Goal: Task Accomplishment & Management: Use online tool/utility

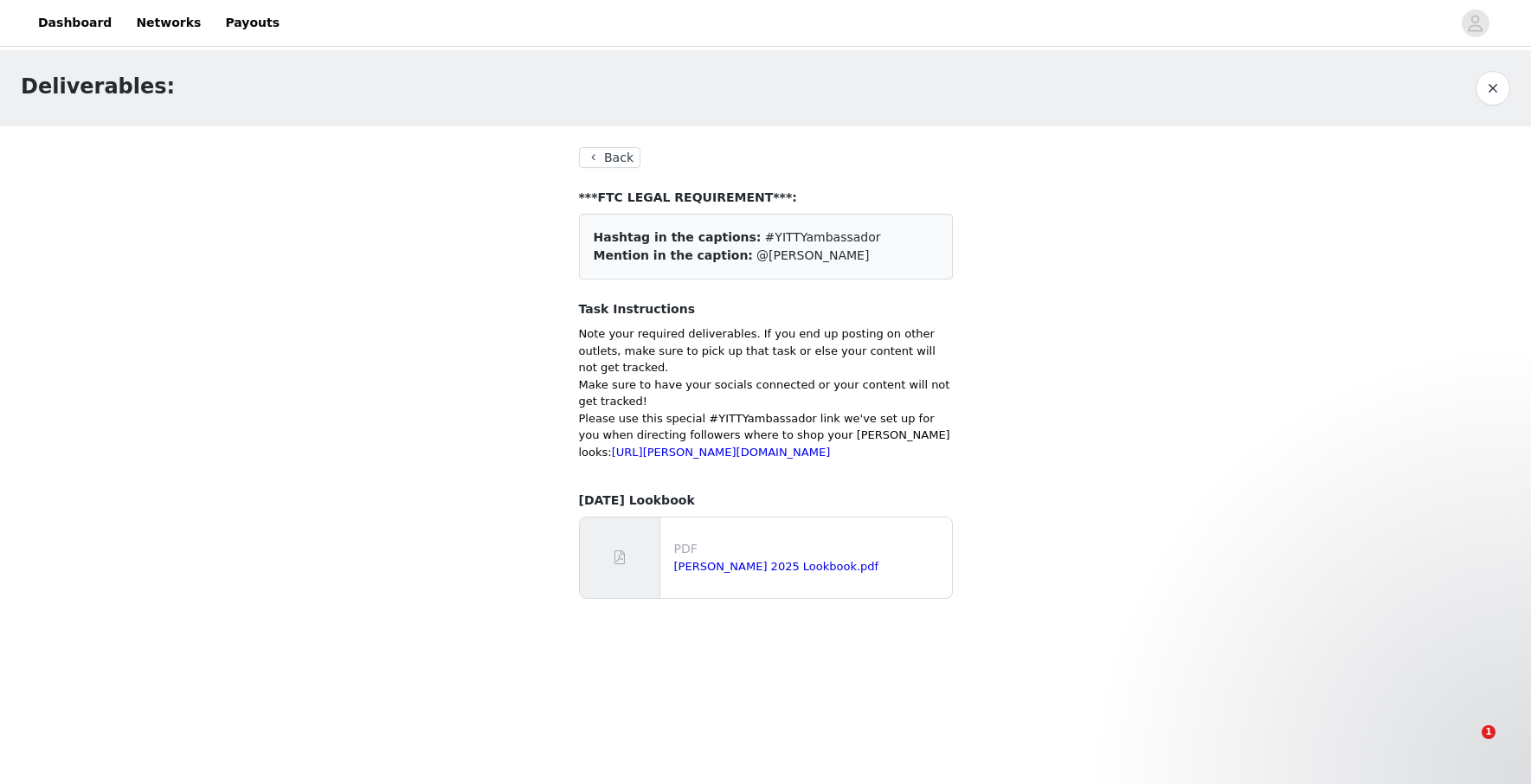
click at [62, 15] on link "Dashboard" at bounding box center [75, 23] width 95 height 39
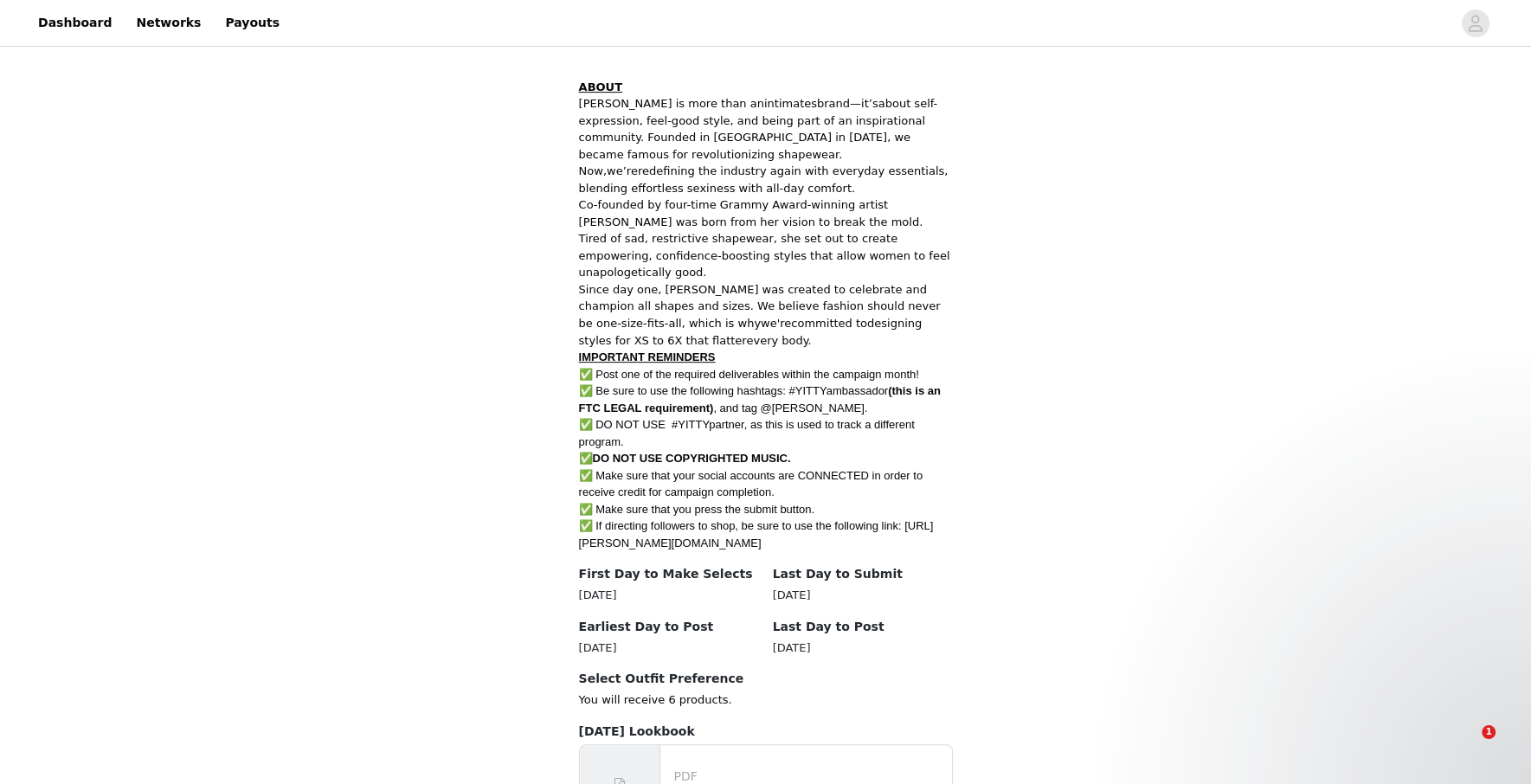
scroll to position [666, 0]
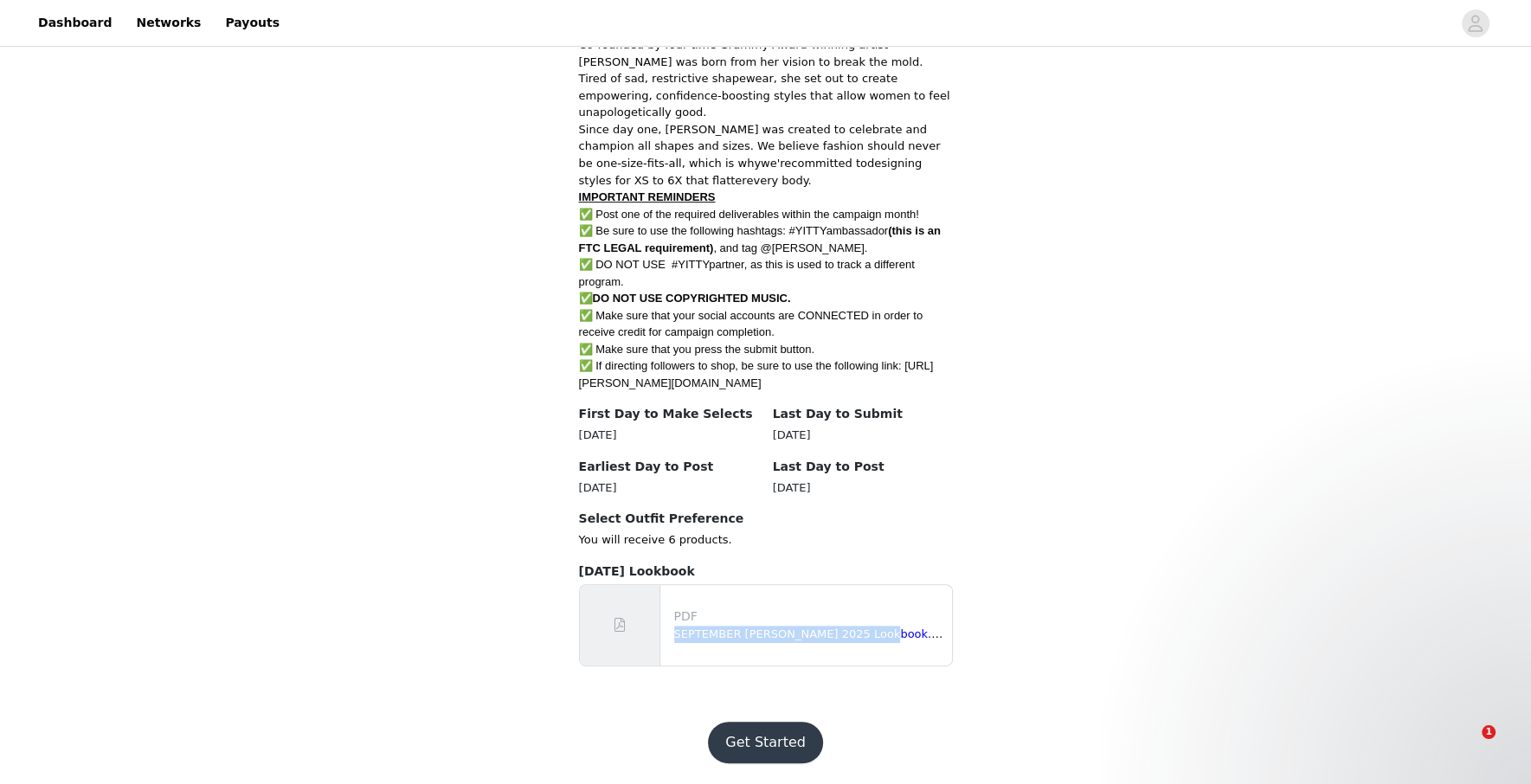
click at [768, 732] on button "Get Started" at bounding box center [766, 742] width 115 height 42
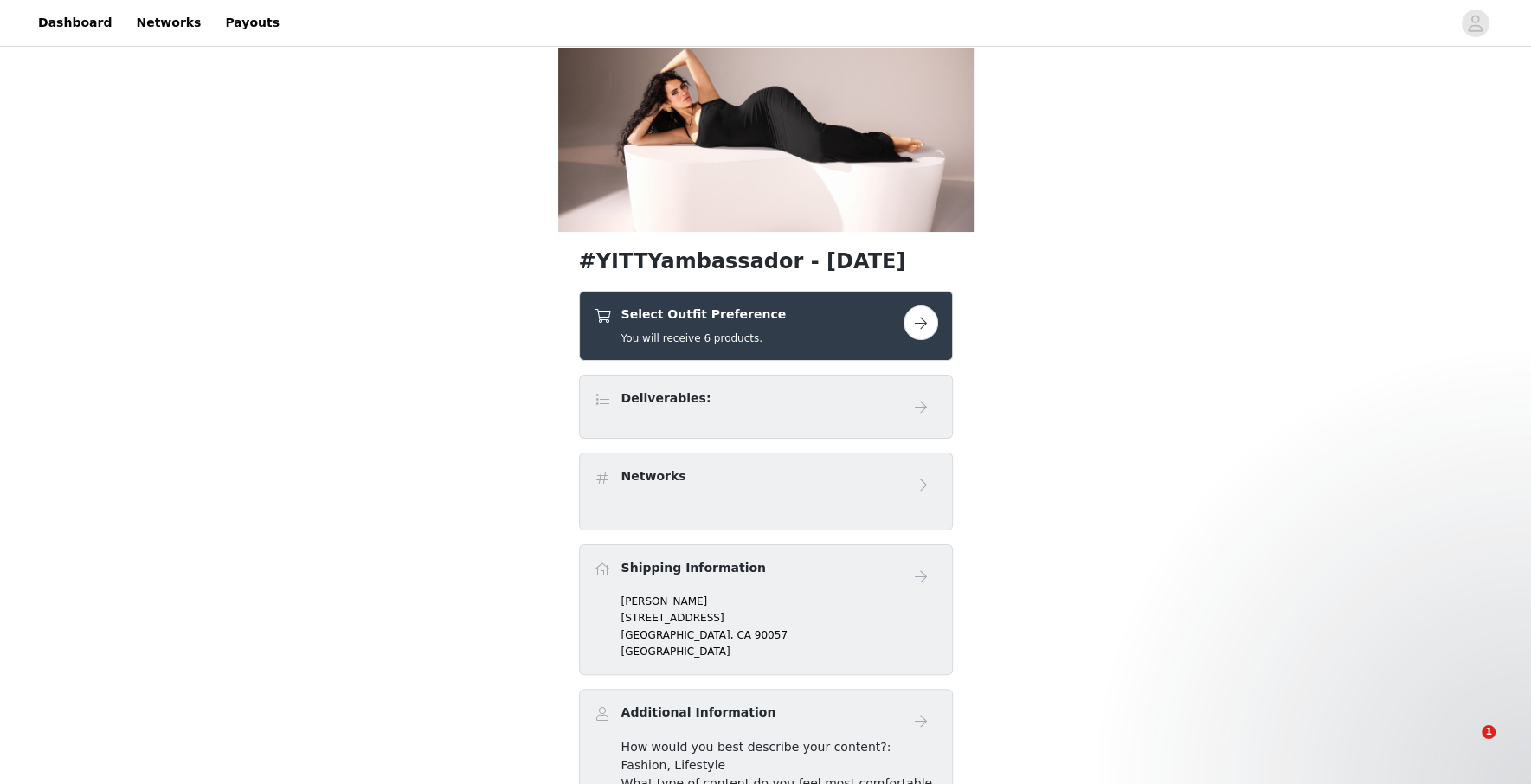
scroll to position [105, 0]
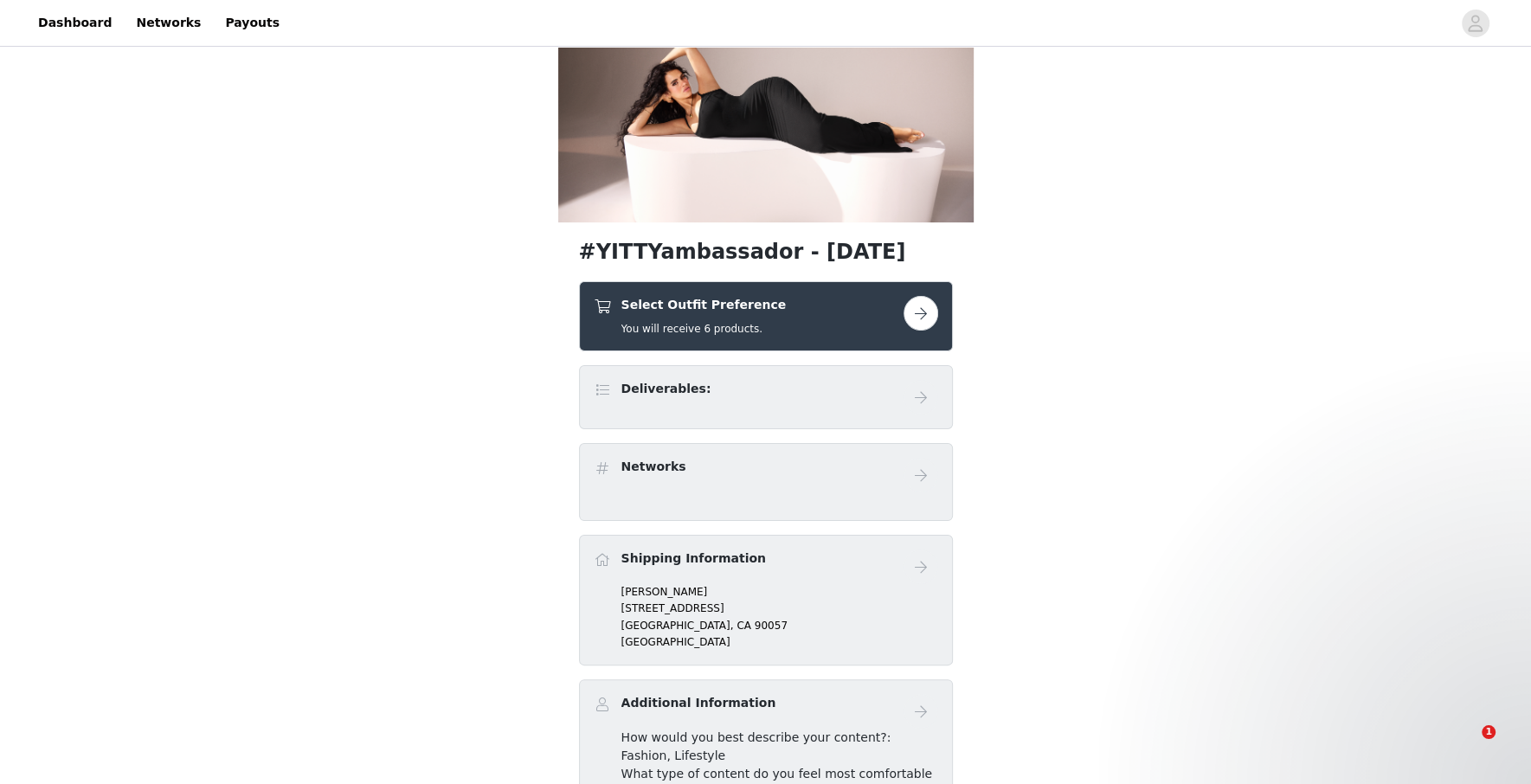
click at [937, 318] on link at bounding box center [920, 312] width 34 height 34
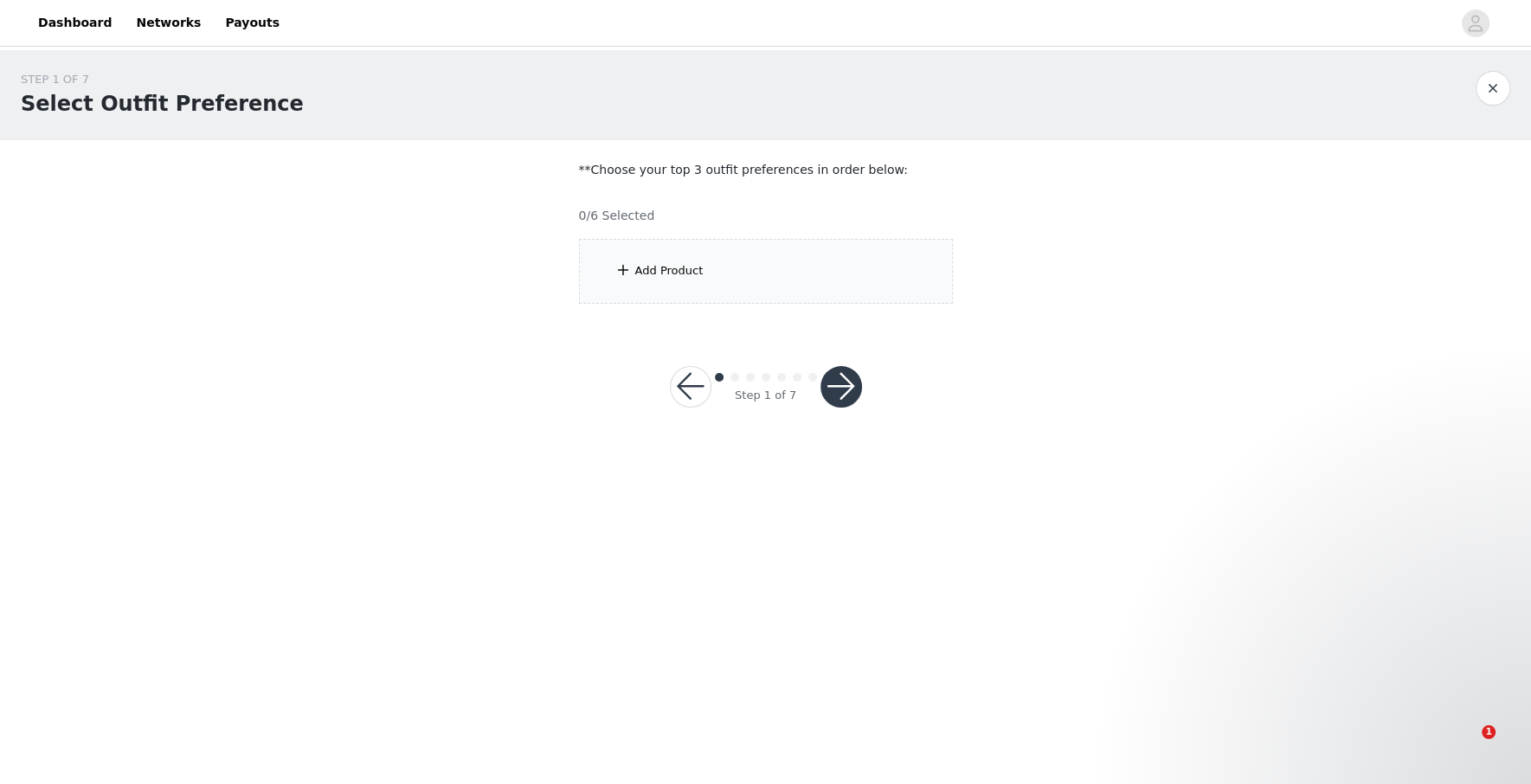
click at [820, 267] on div "Add Product" at bounding box center [766, 272] width 374 height 65
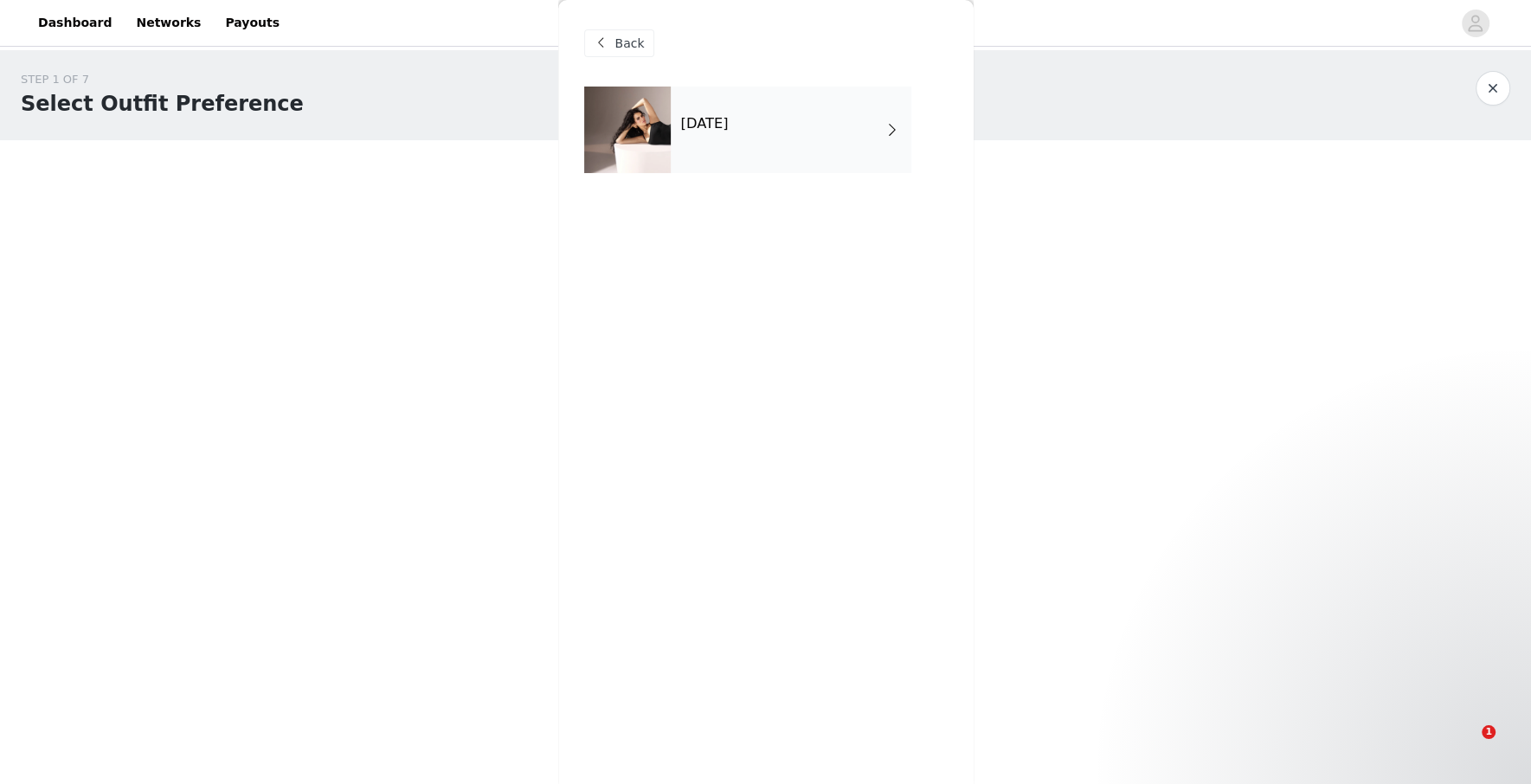
click at [791, 130] on div "[DATE]" at bounding box center [791, 129] width 241 height 86
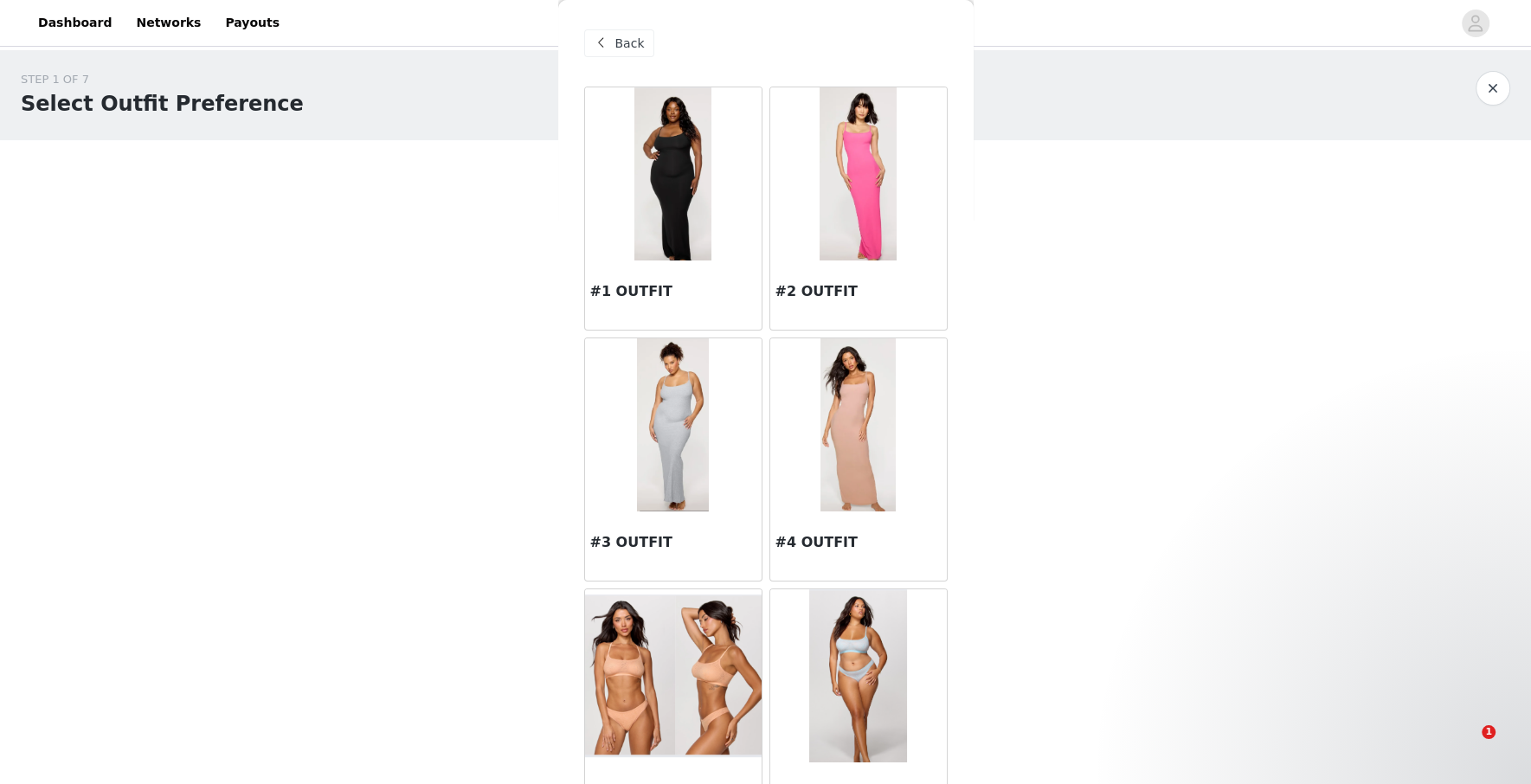
click at [669, 261] on div "#1 OUTFIT" at bounding box center [673, 295] width 177 height 70
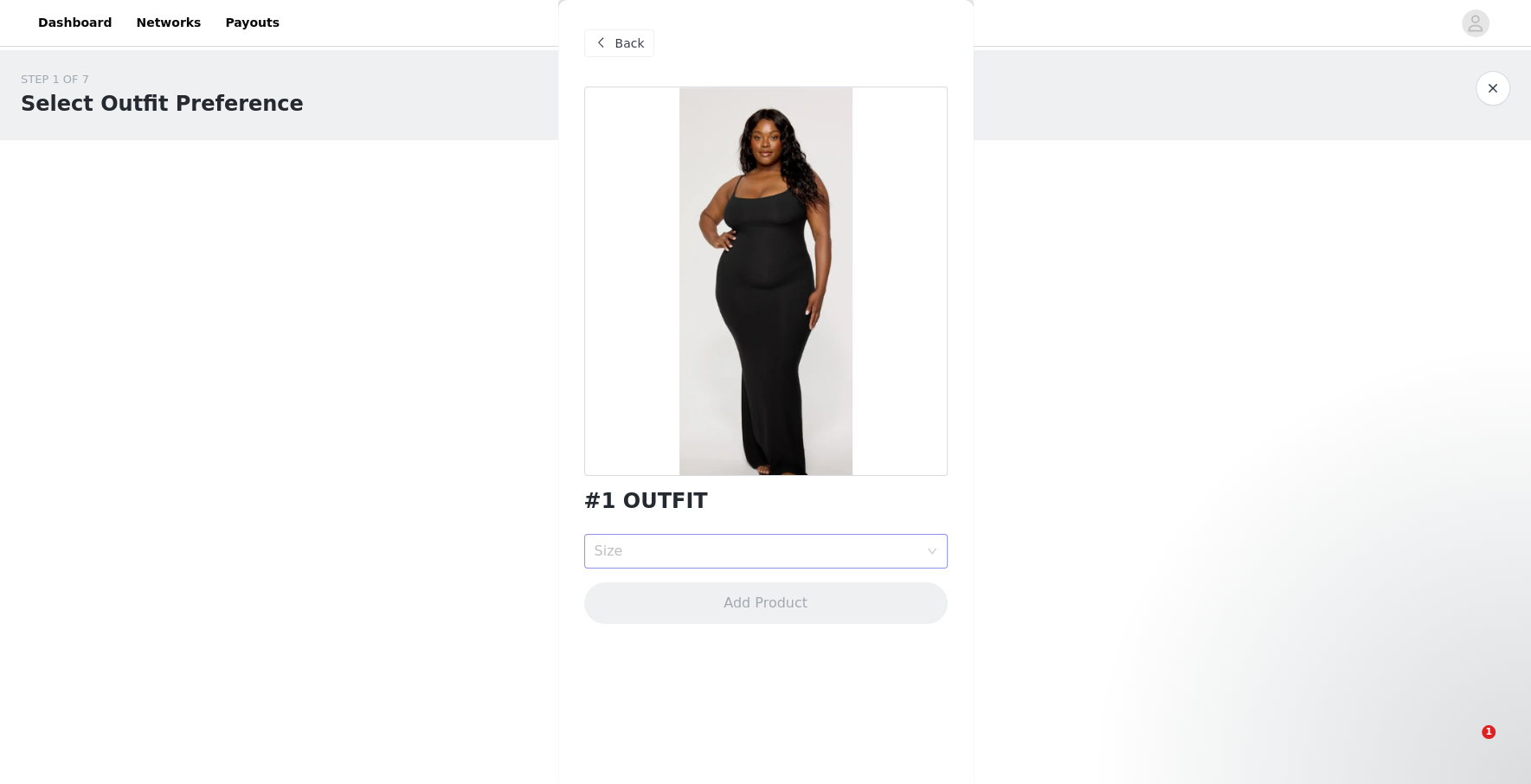
click at [677, 549] on div "Size" at bounding box center [756, 551] width 323 height 18
click at [679, 617] on div "M" at bounding box center [766, 617] width 343 height 19
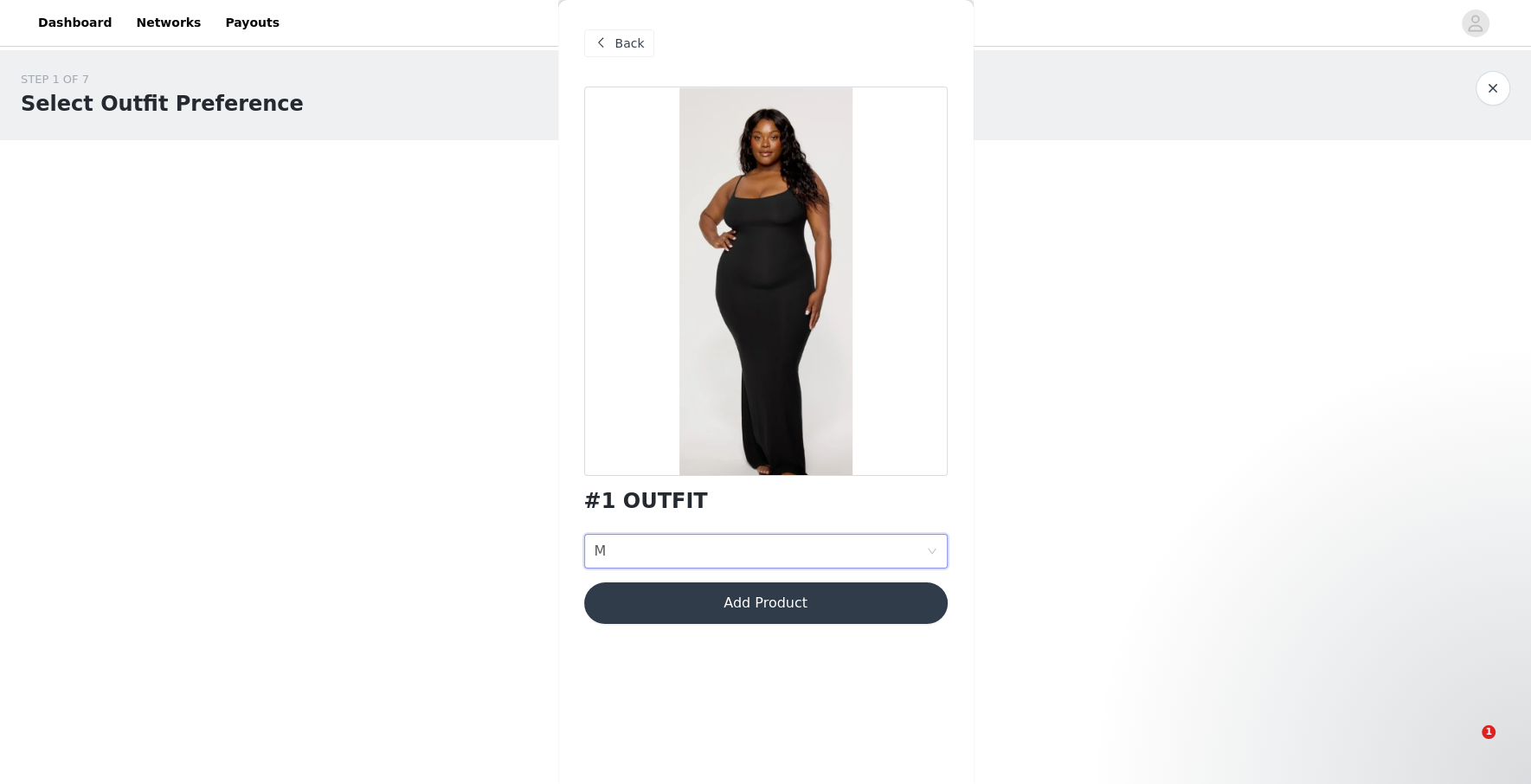
click at [703, 607] on button "Add Product" at bounding box center [766, 603] width 363 height 42
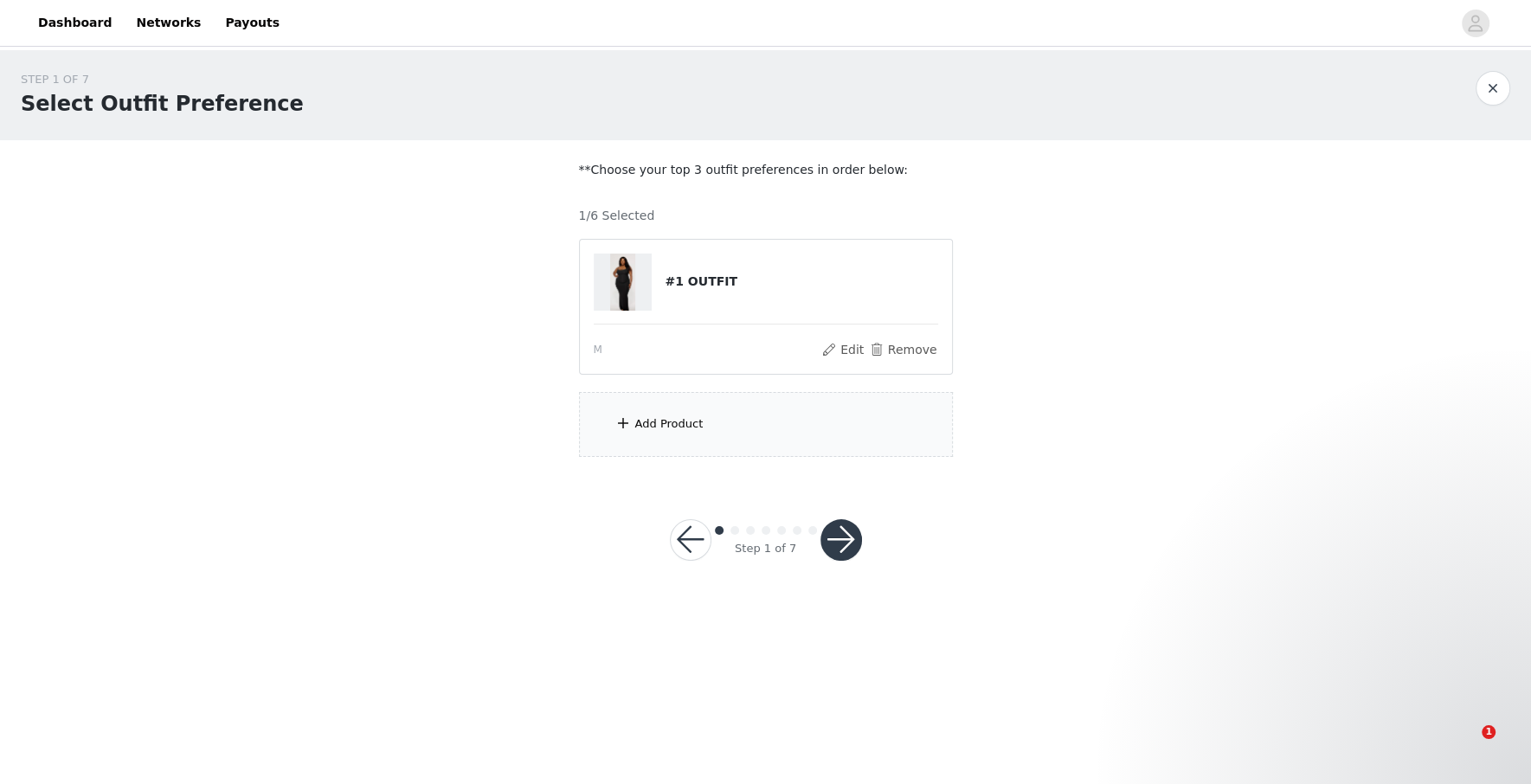
click at [750, 424] on div "Add Product" at bounding box center [766, 424] width 374 height 65
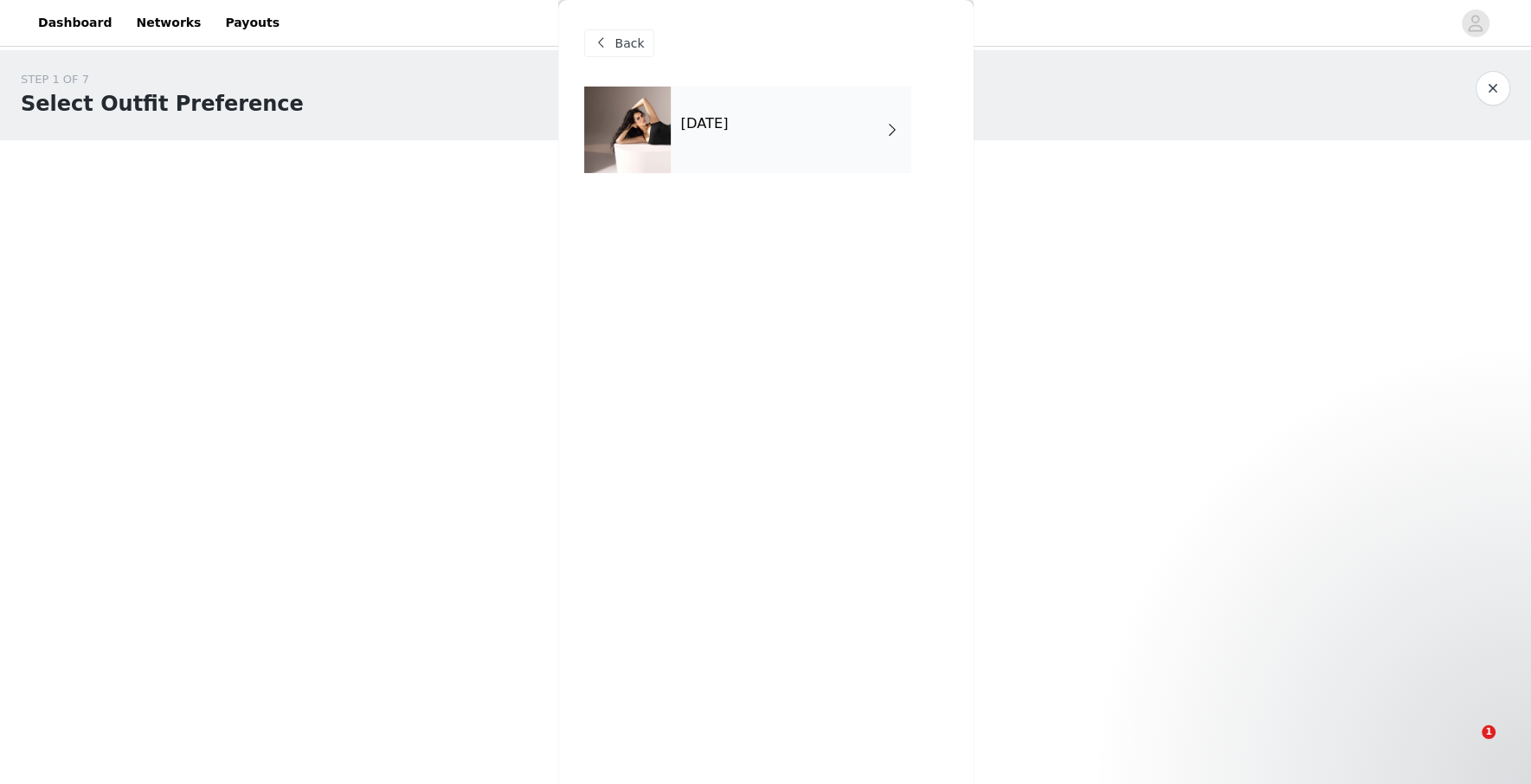
click at [808, 138] on div "[DATE]" at bounding box center [791, 129] width 241 height 86
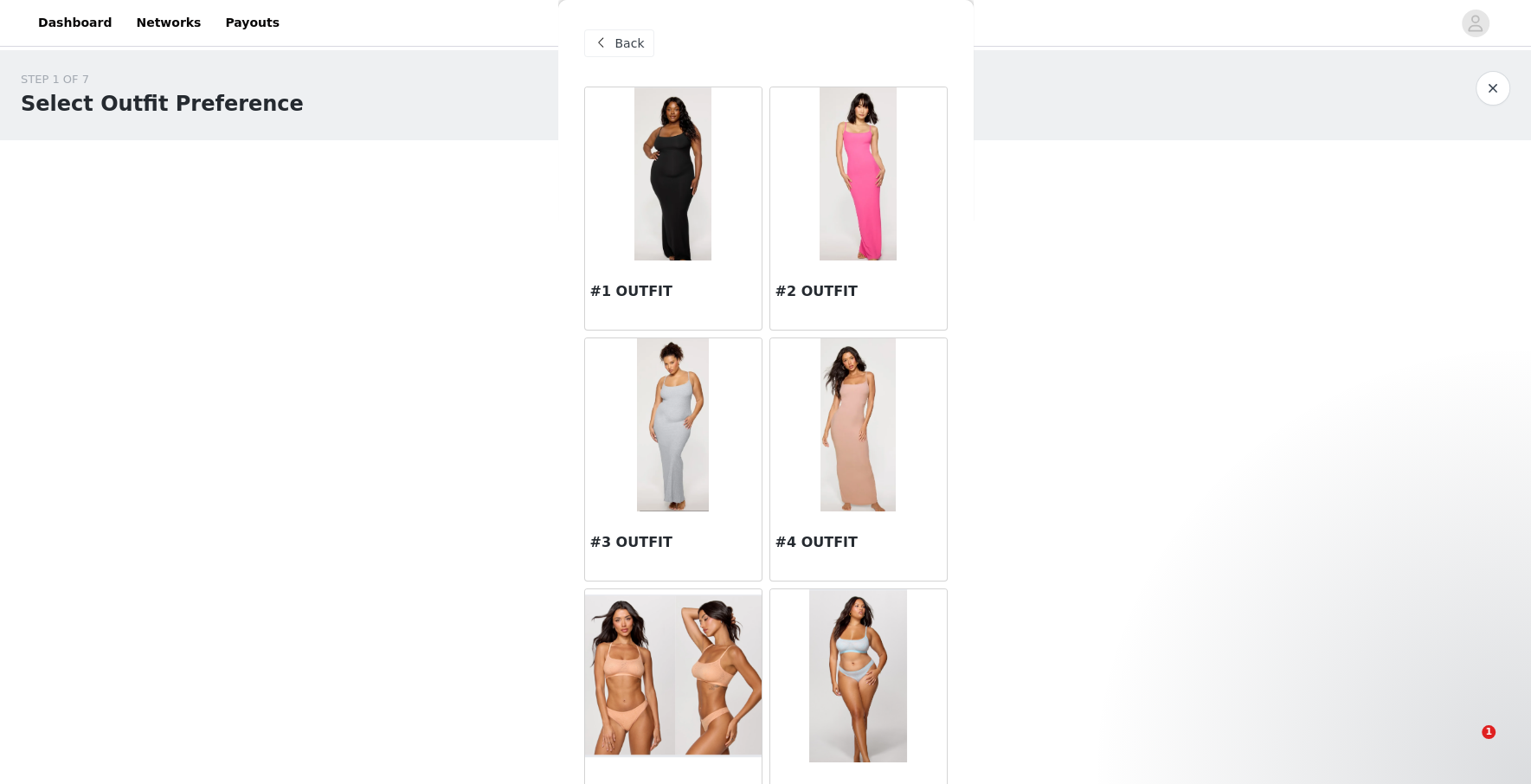
click at [865, 428] on img at bounding box center [858, 424] width 76 height 173
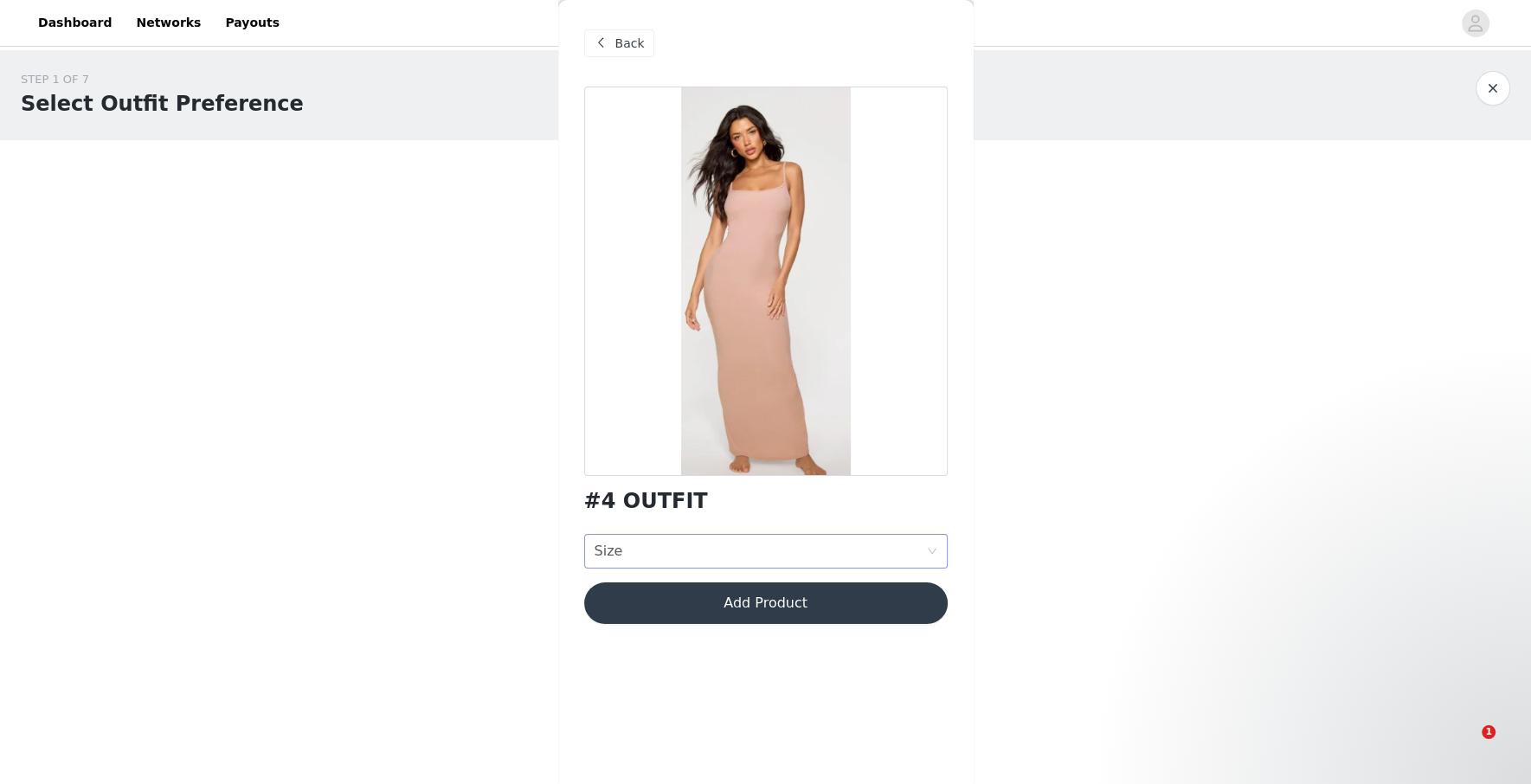
click at [736, 546] on div "Size Size" at bounding box center [761, 550] width 332 height 32
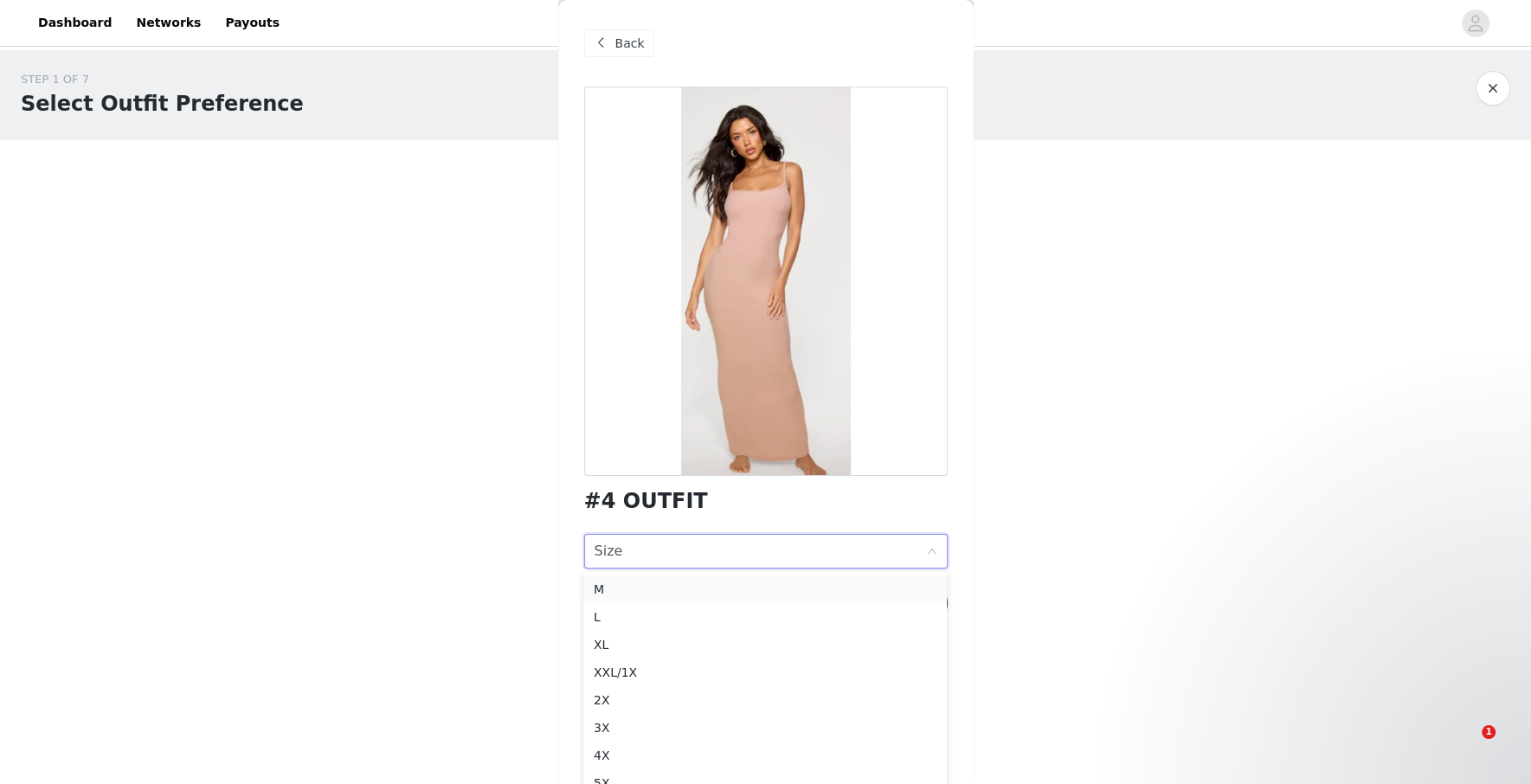
click at [712, 598] on div "M" at bounding box center [766, 589] width 343 height 19
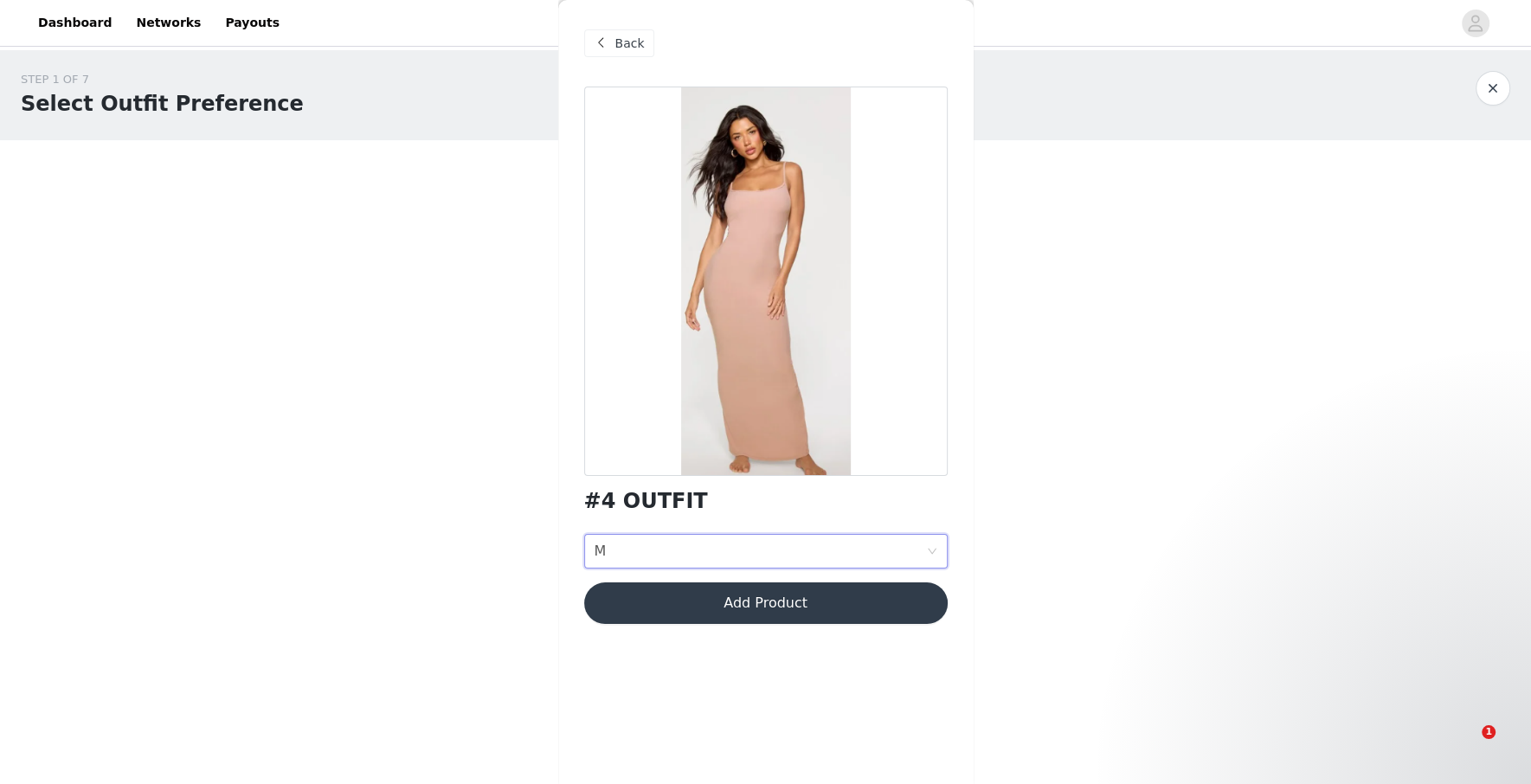
click at [759, 598] on button "Add Product" at bounding box center [766, 603] width 363 height 42
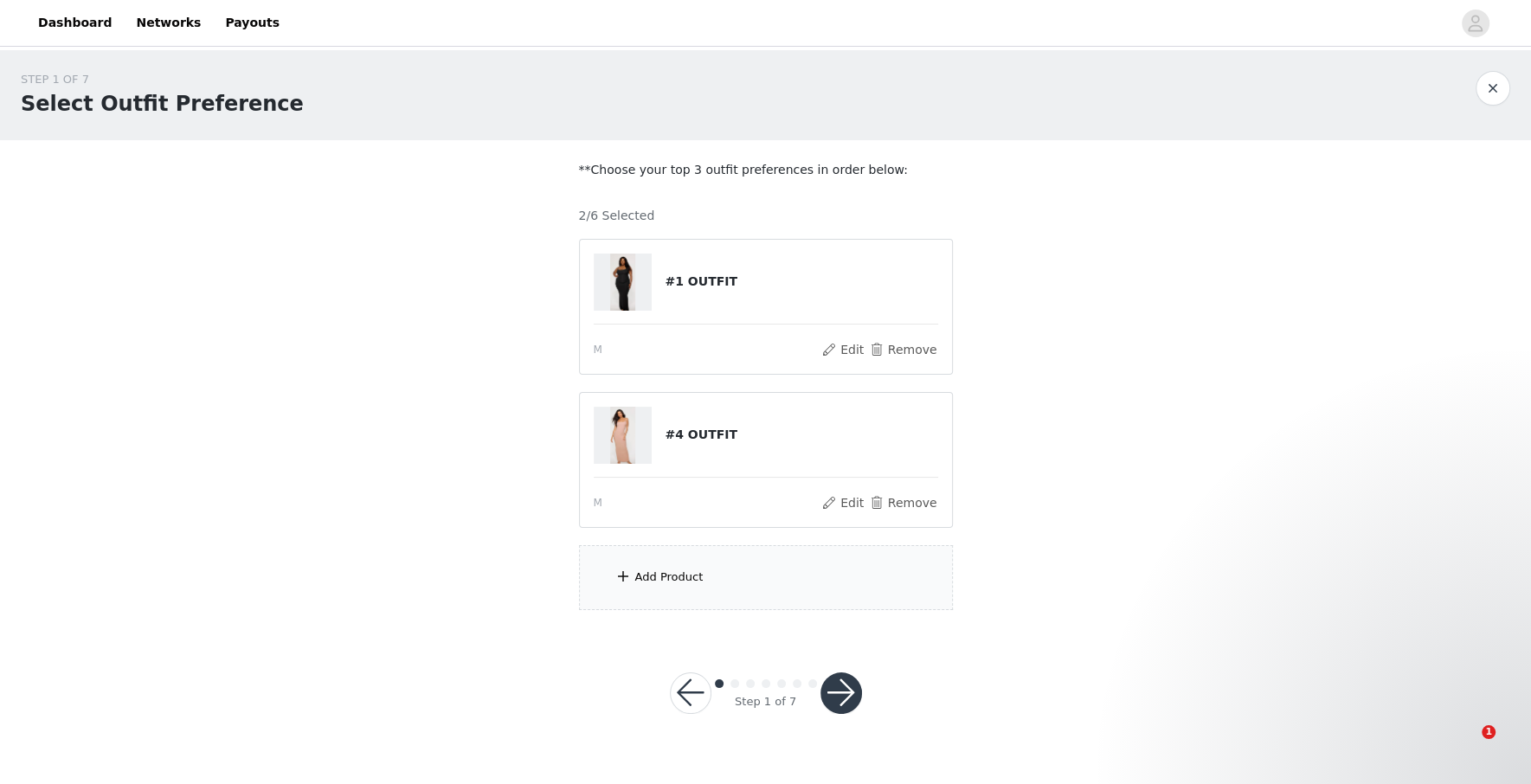
click at [700, 573] on div "Add Product" at bounding box center [670, 577] width 69 height 18
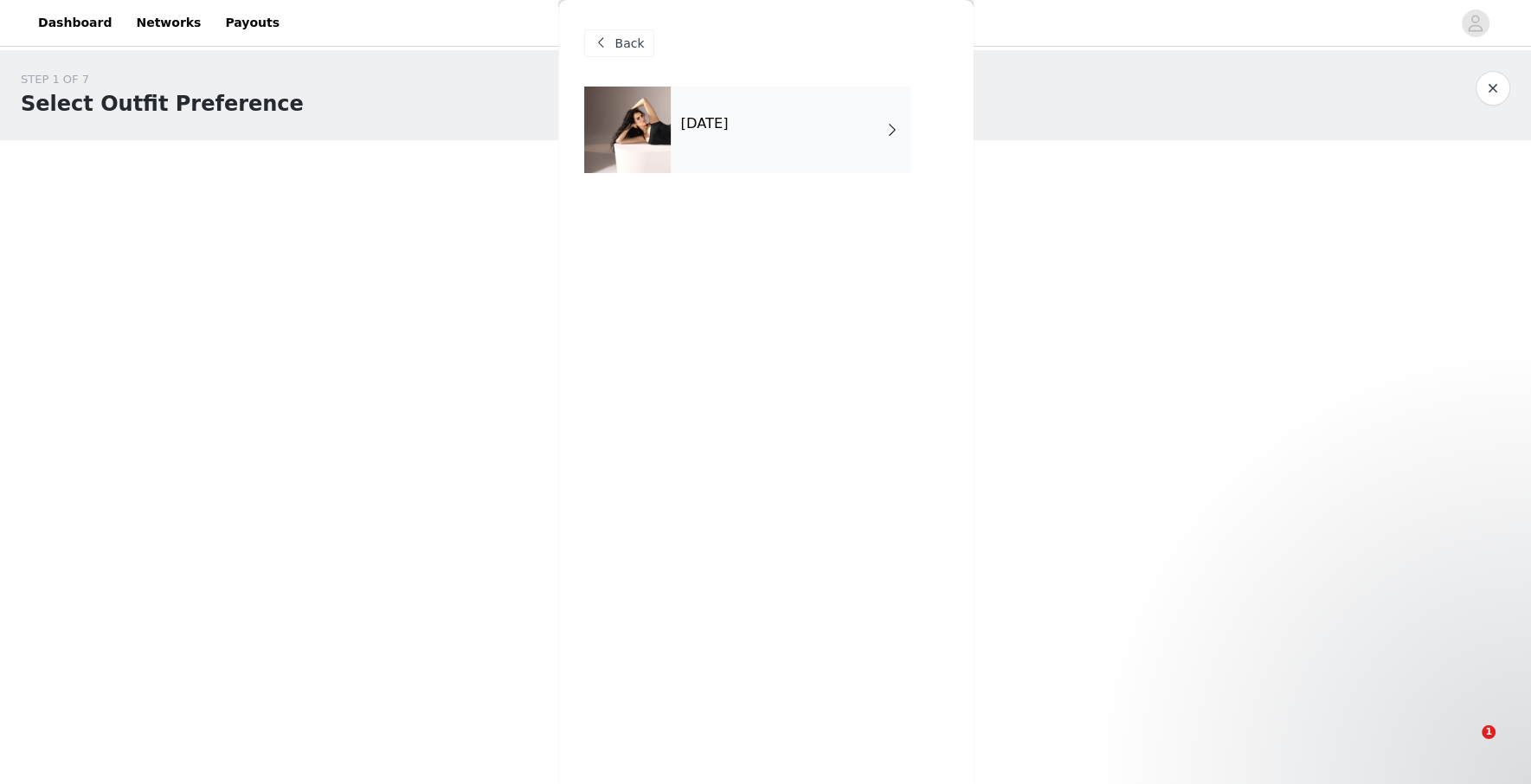
click at [604, 55] on div "Back" at bounding box center [619, 44] width 70 height 28
click at [622, 46] on span "Back" at bounding box center [630, 44] width 30 height 19
click at [730, 151] on div "[DATE]" at bounding box center [791, 129] width 241 height 86
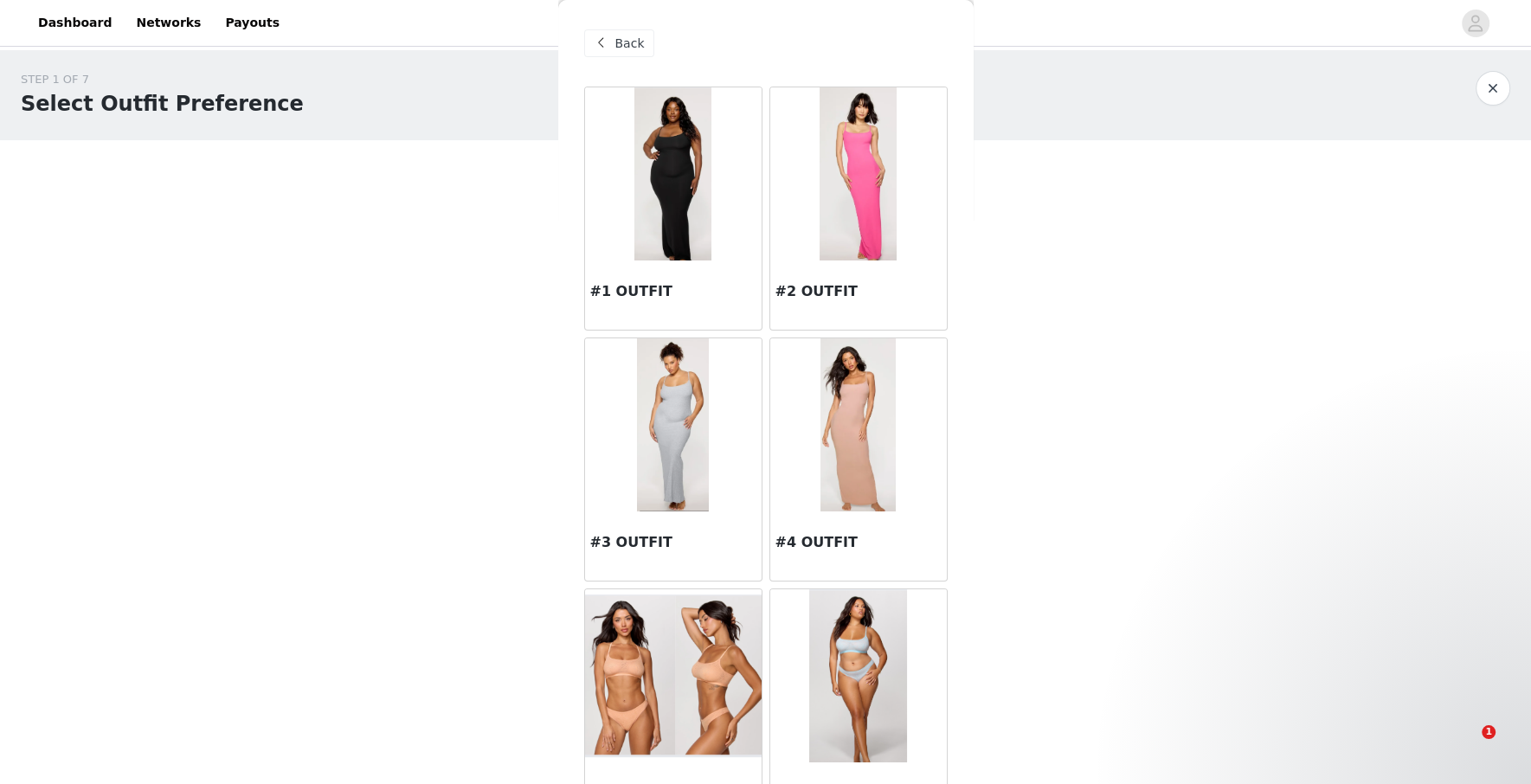
click at [635, 32] on div "Back" at bounding box center [619, 44] width 70 height 28
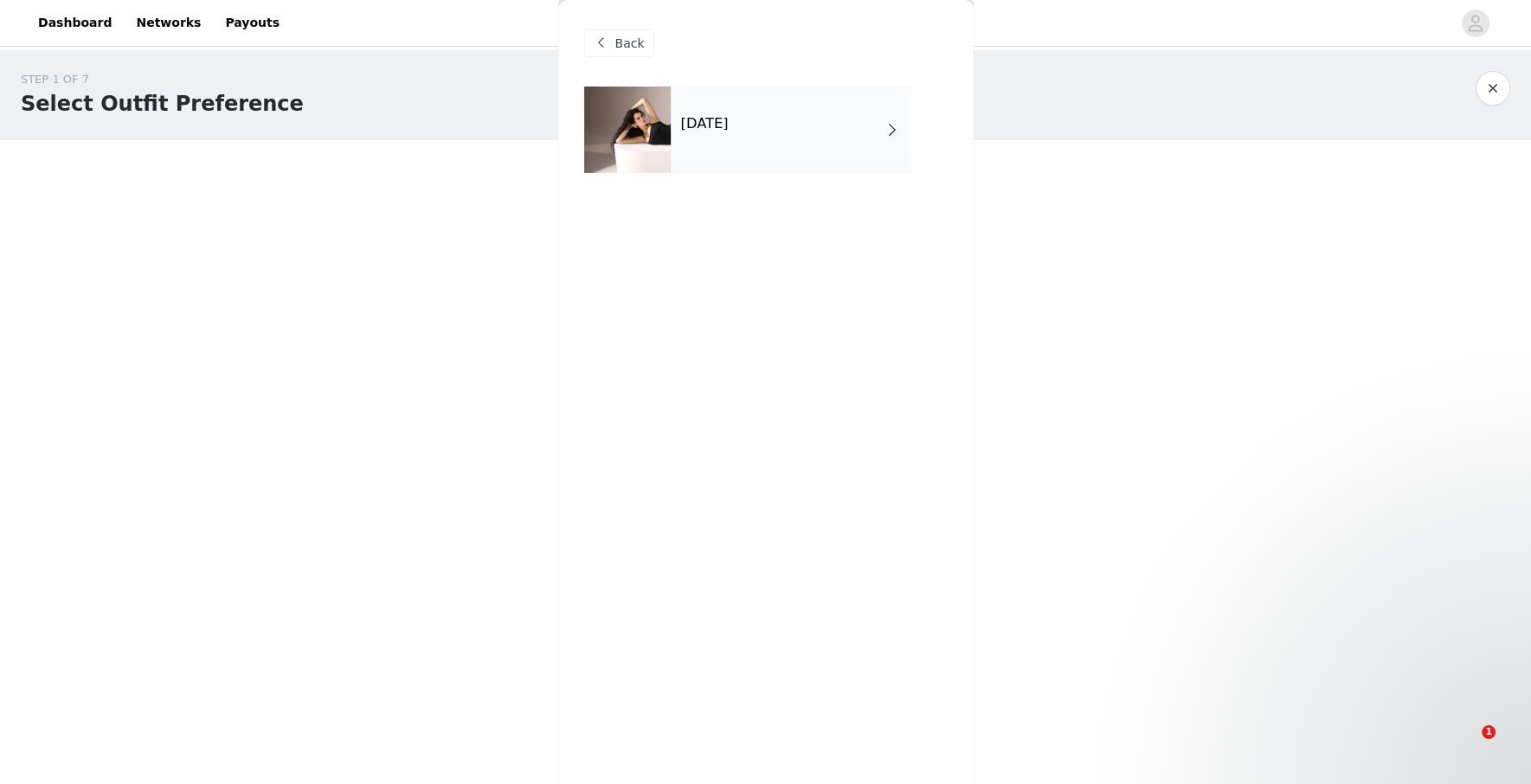
click at [635, 34] on span "Back" at bounding box center [630, 44] width 30 height 19
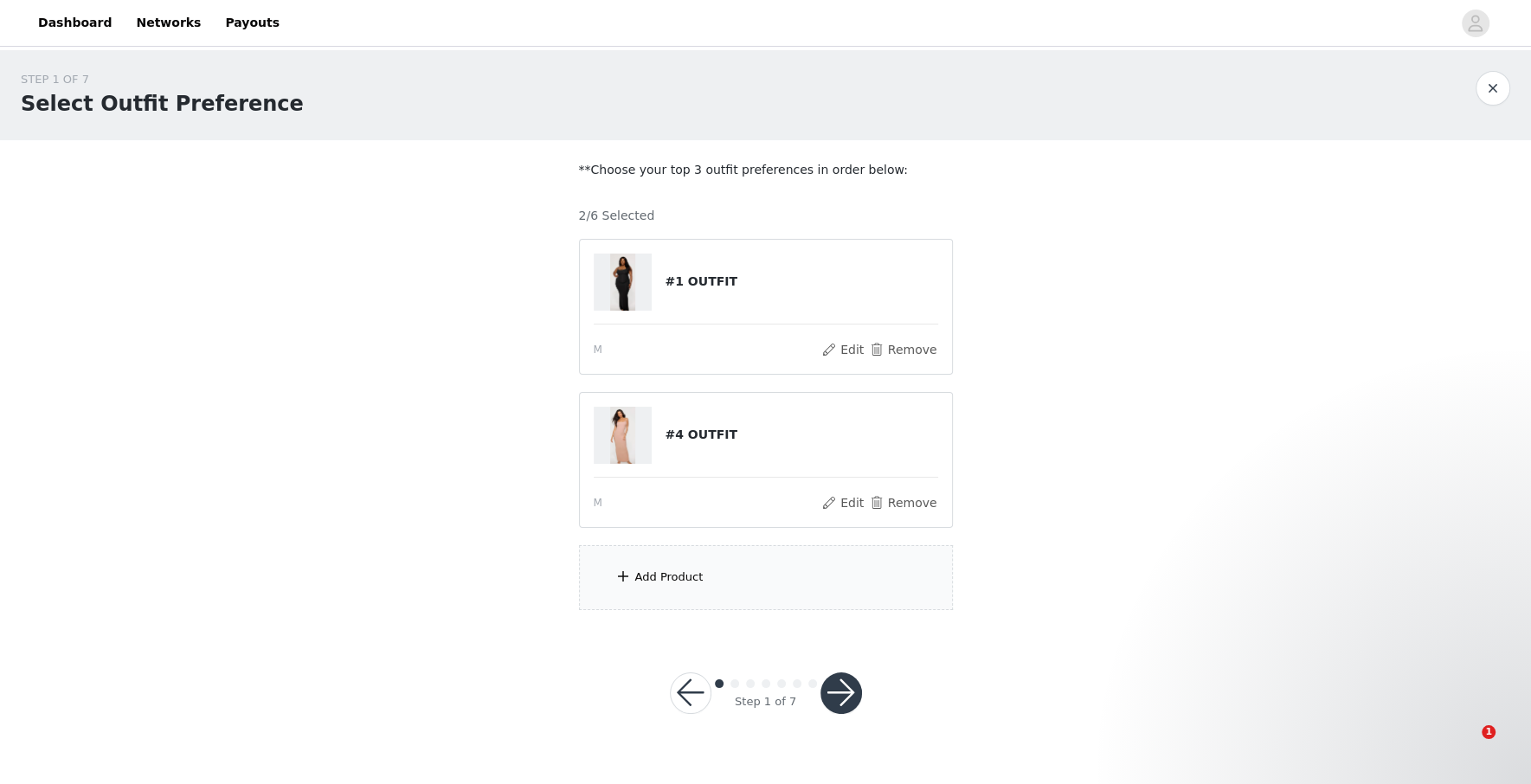
click at [679, 591] on div "Add Product" at bounding box center [766, 577] width 374 height 65
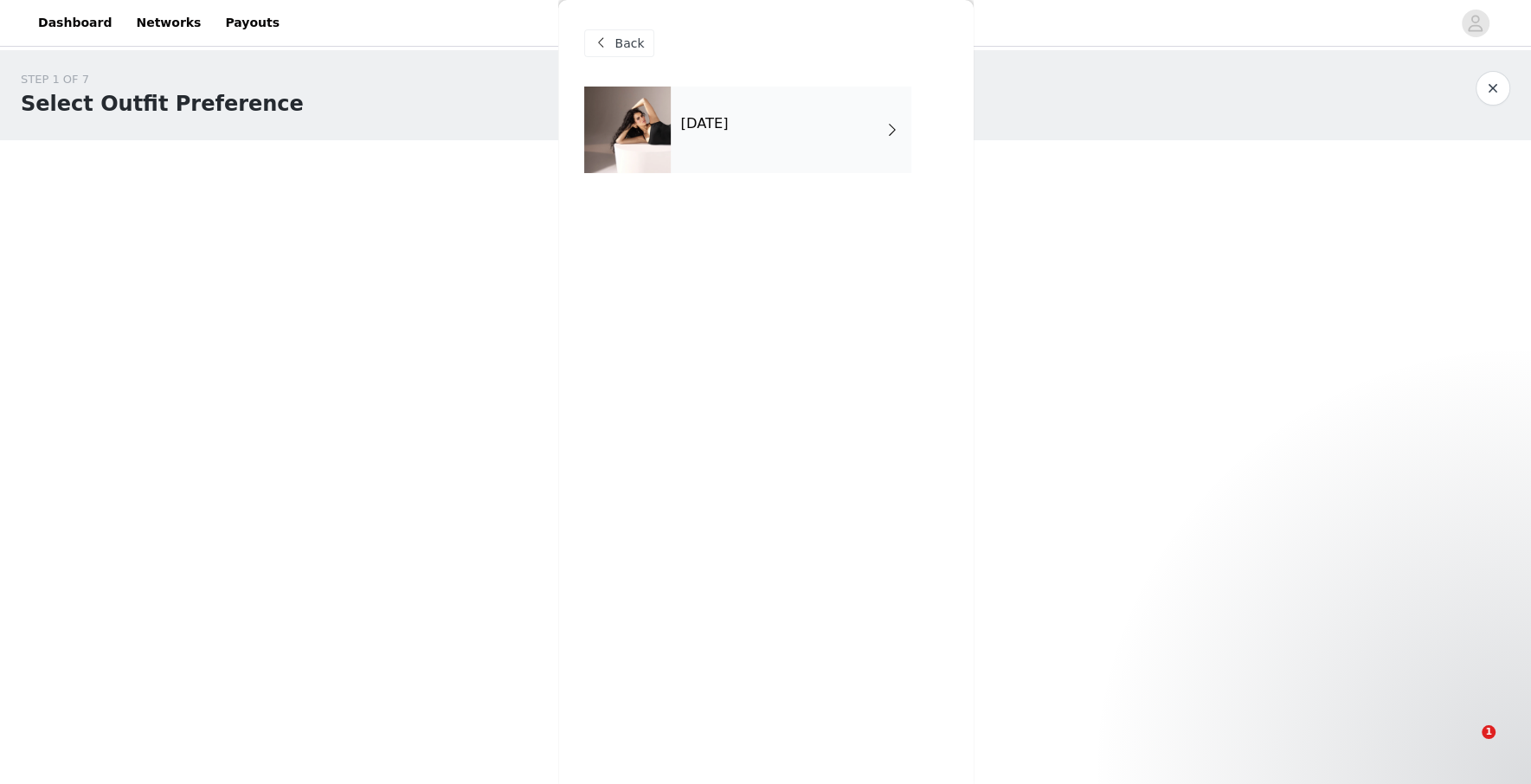
click at [753, 141] on div "[DATE]" at bounding box center [791, 129] width 241 height 86
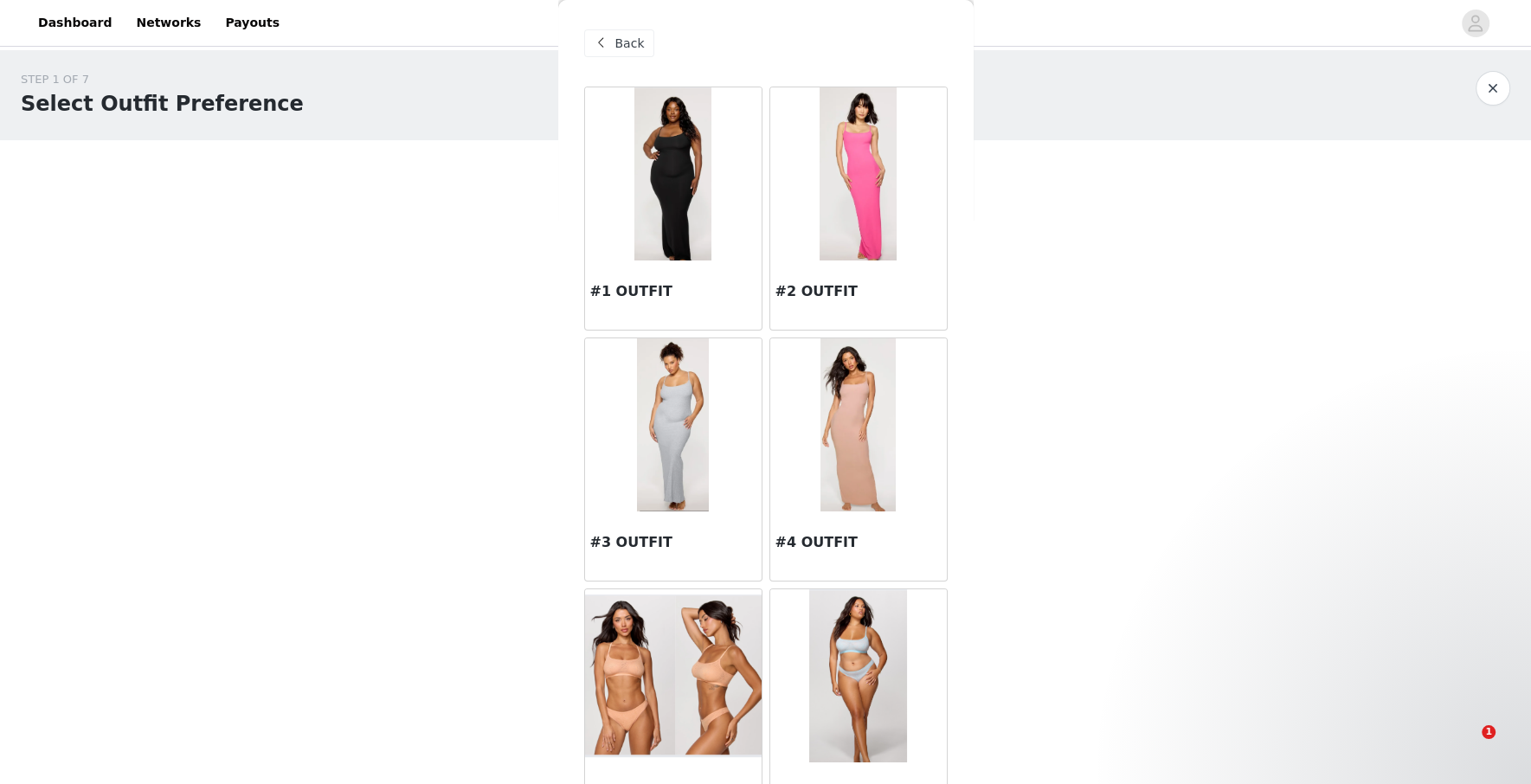
click at [654, 454] on img at bounding box center [673, 424] width 72 height 173
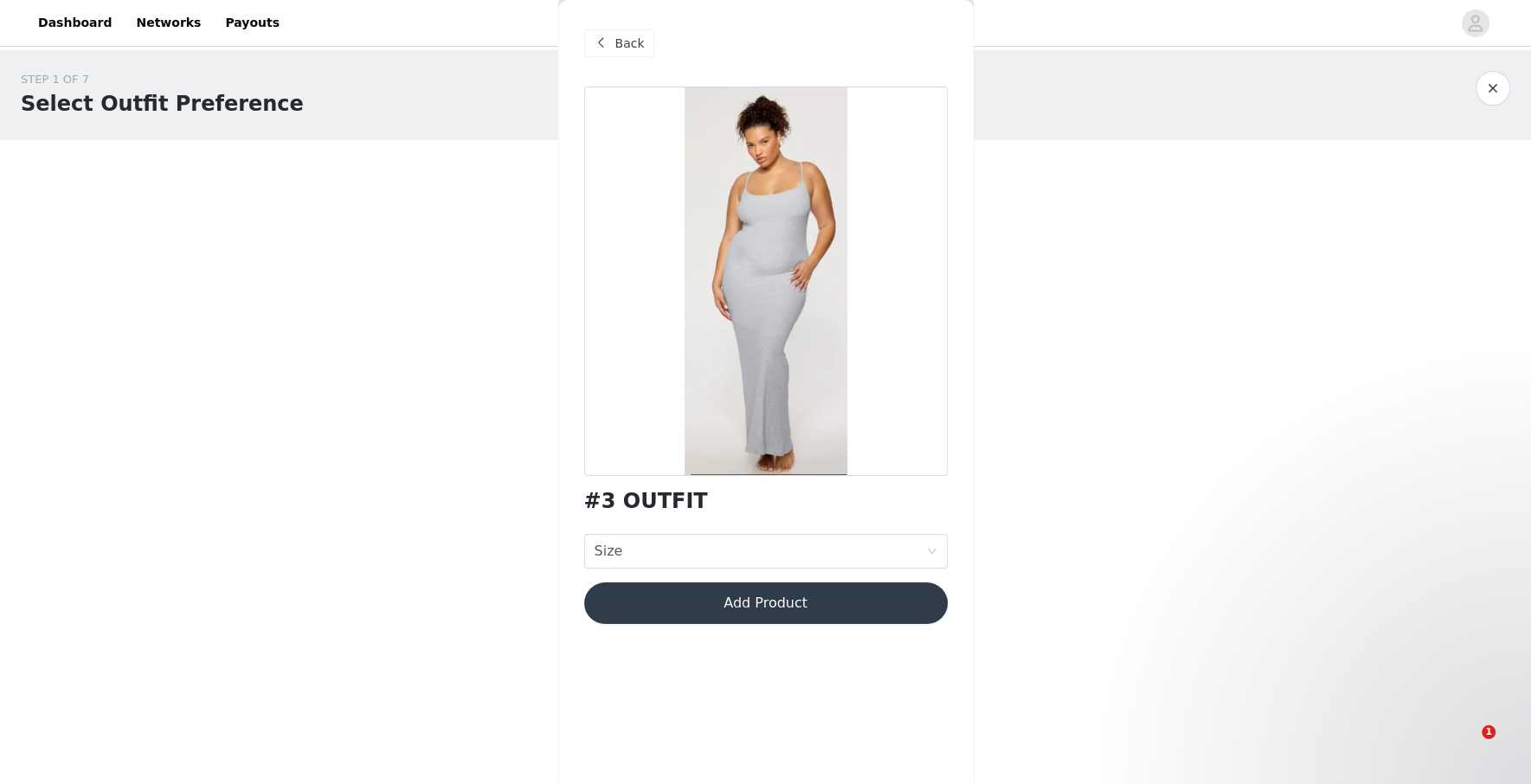
click at [727, 573] on div "#3 OUTFIT Size Size Add Product" at bounding box center [766, 365] width 363 height 558
click at [737, 552] on div "Size Size" at bounding box center [761, 550] width 332 height 32
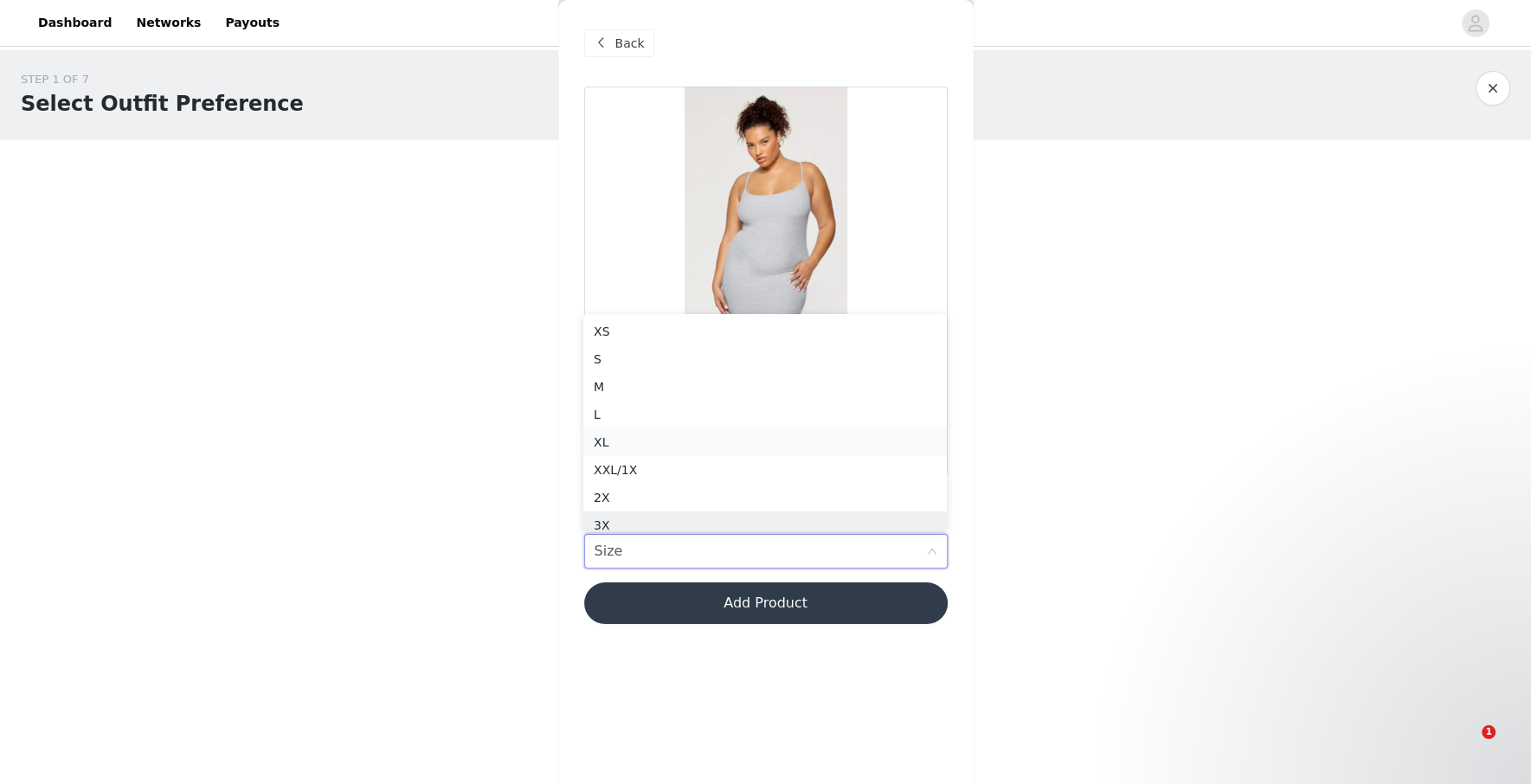
scroll to position [8, 0]
click at [690, 386] on div "M" at bounding box center [766, 378] width 343 height 19
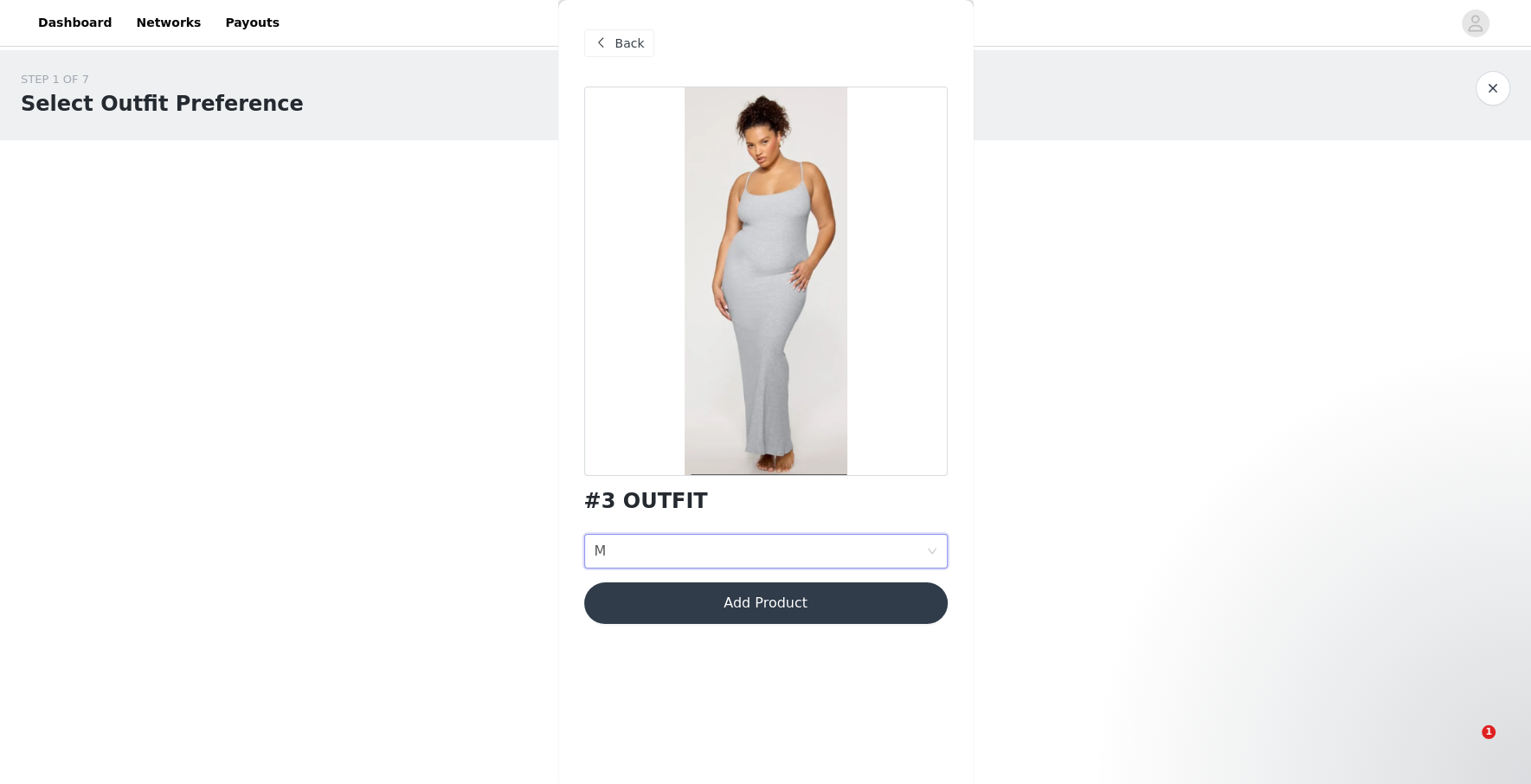
click at [746, 617] on button "Add Product" at bounding box center [766, 603] width 363 height 42
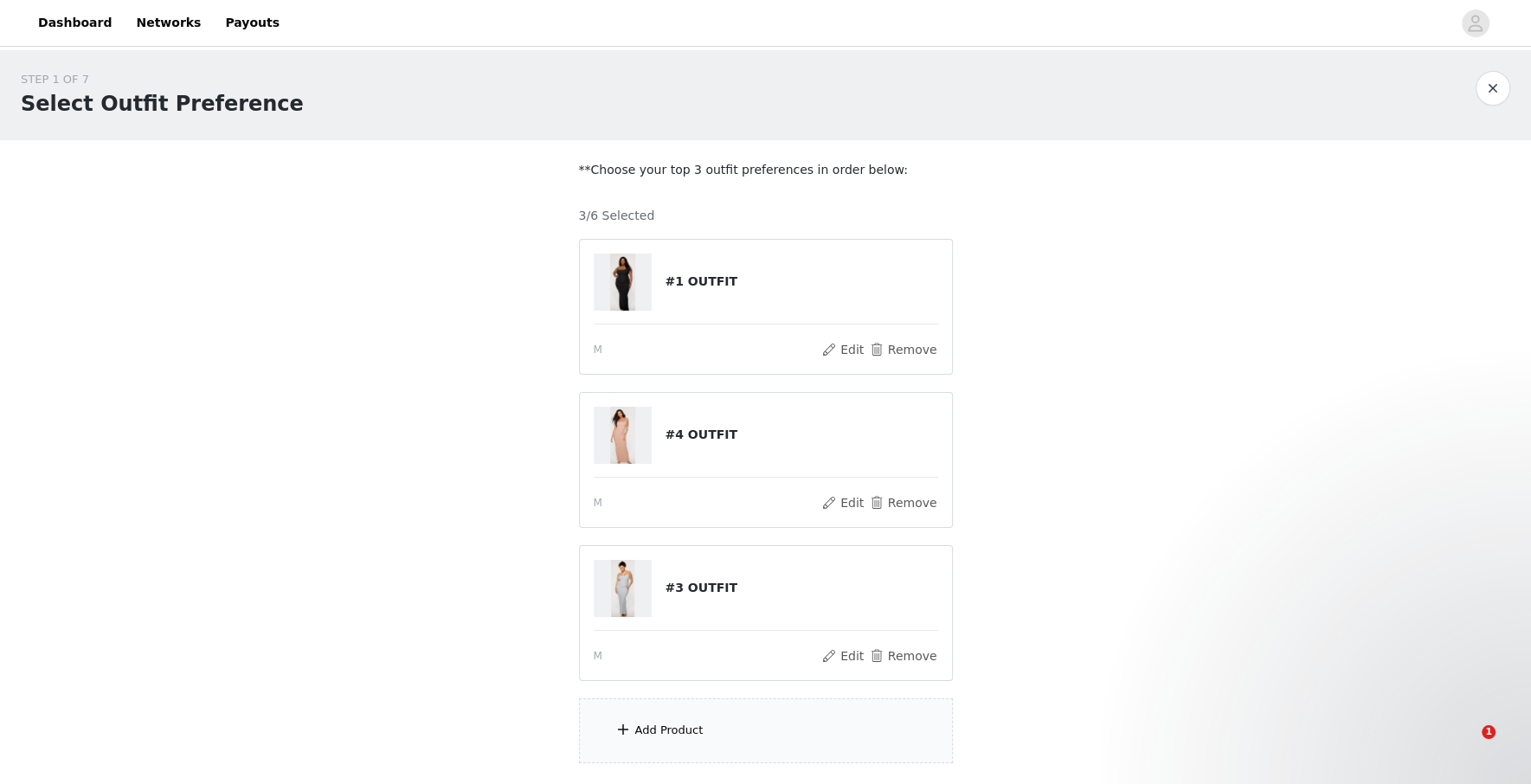
click at [681, 711] on div "Add Product" at bounding box center [766, 731] width 374 height 65
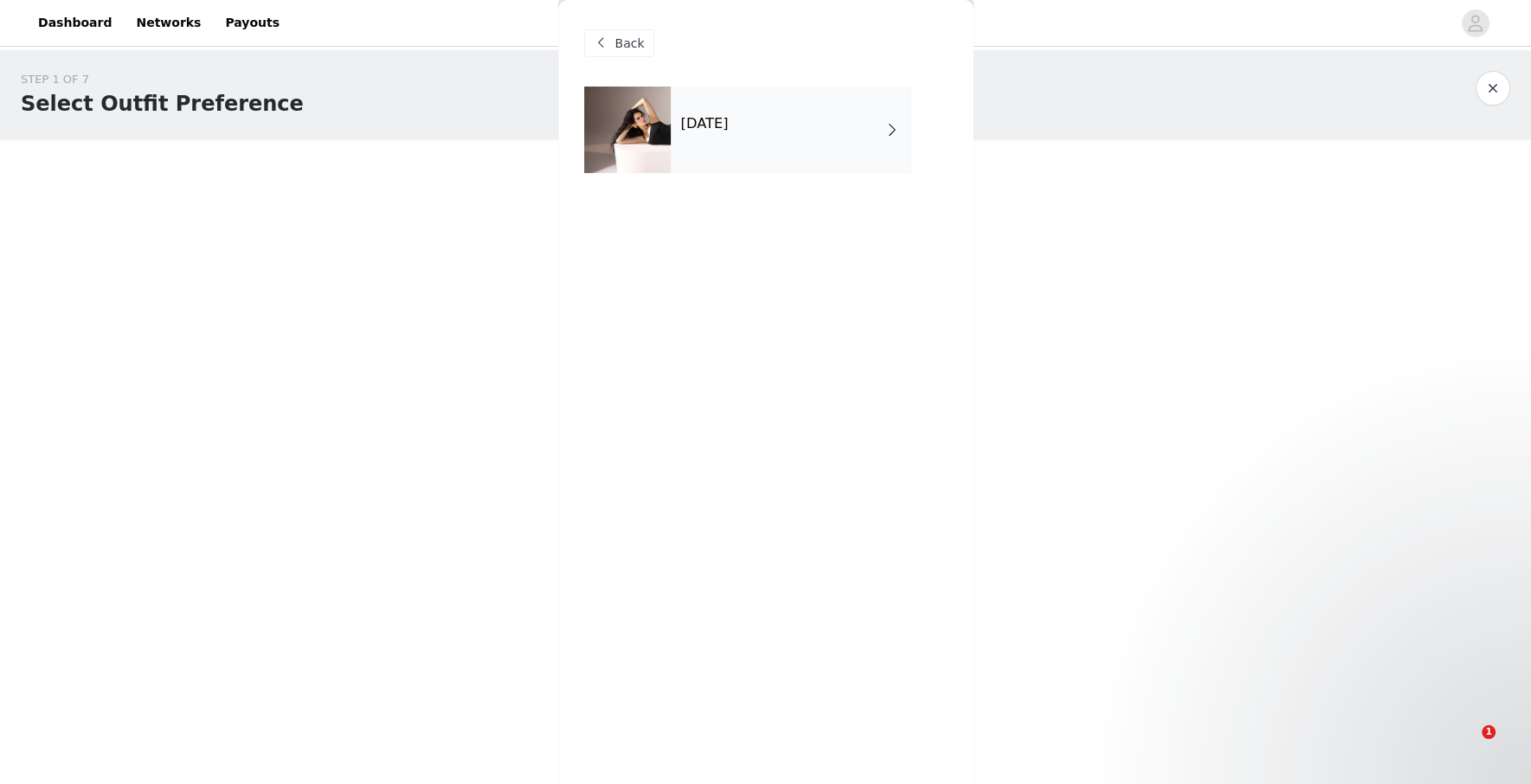
click at [728, 118] on h4 "[DATE]" at bounding box center [704, 123] width 47 height 16
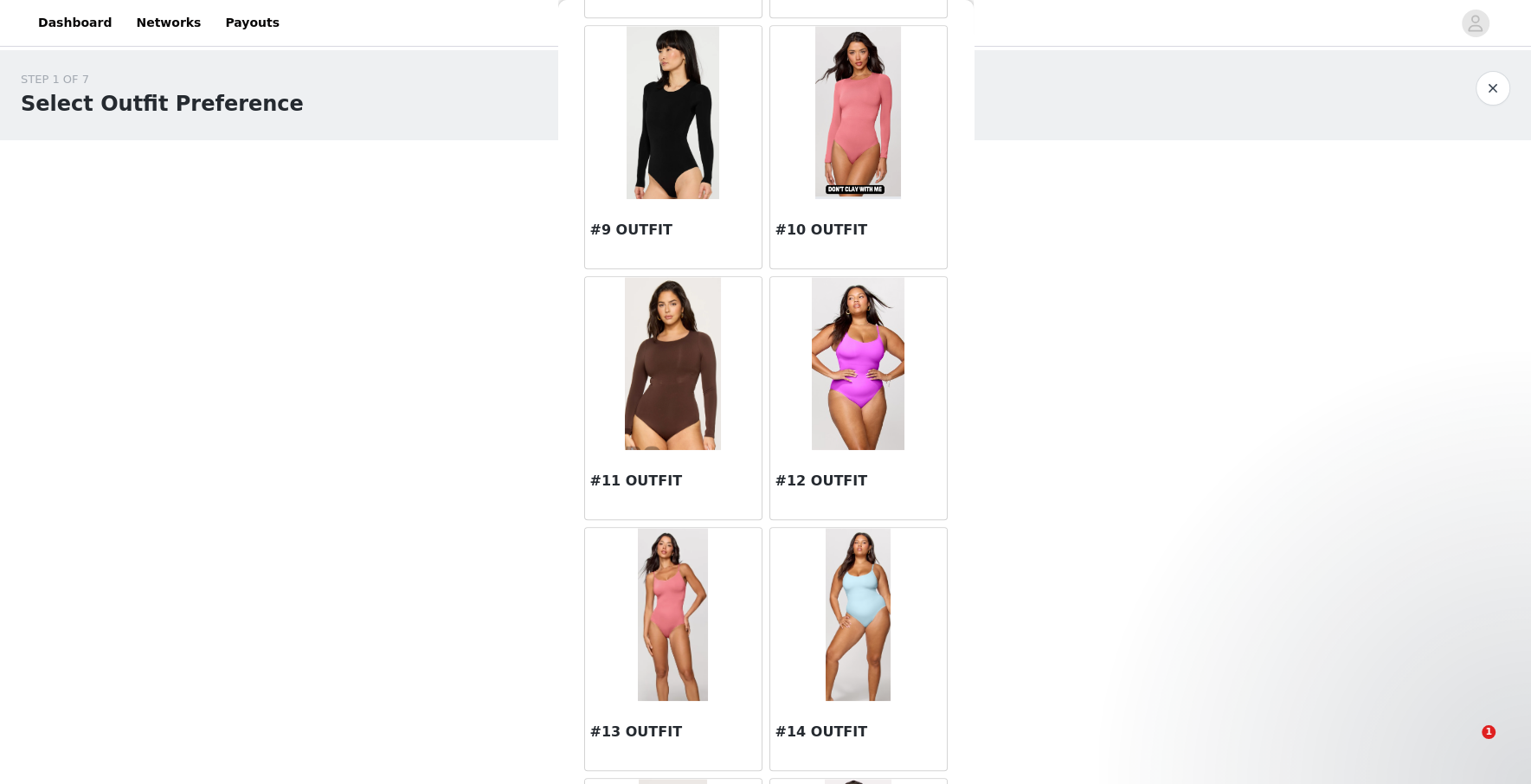
scroll to position [1060, 0]
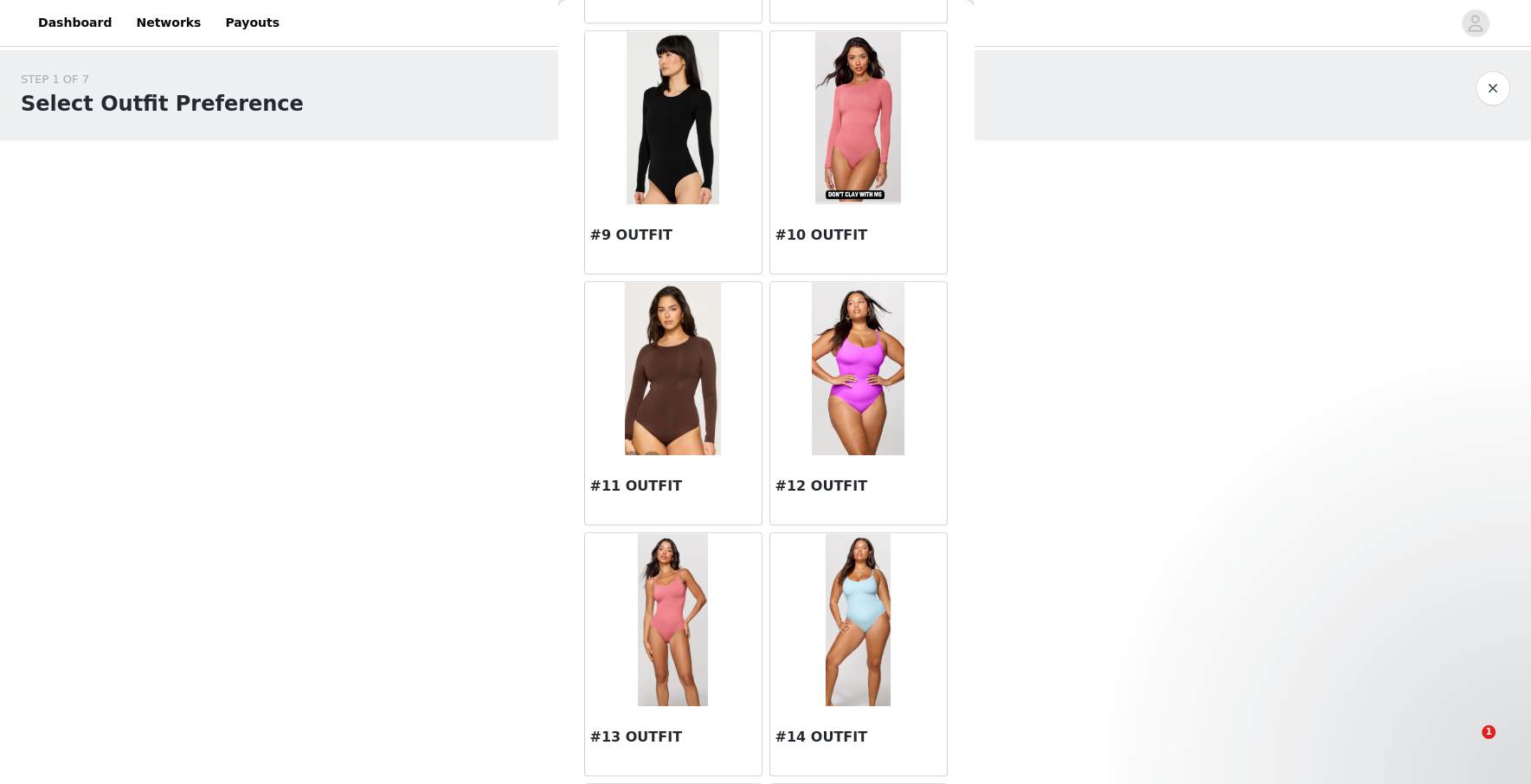
click at [698, 396] on img at bounding box center [673, 369] width 96 height 173
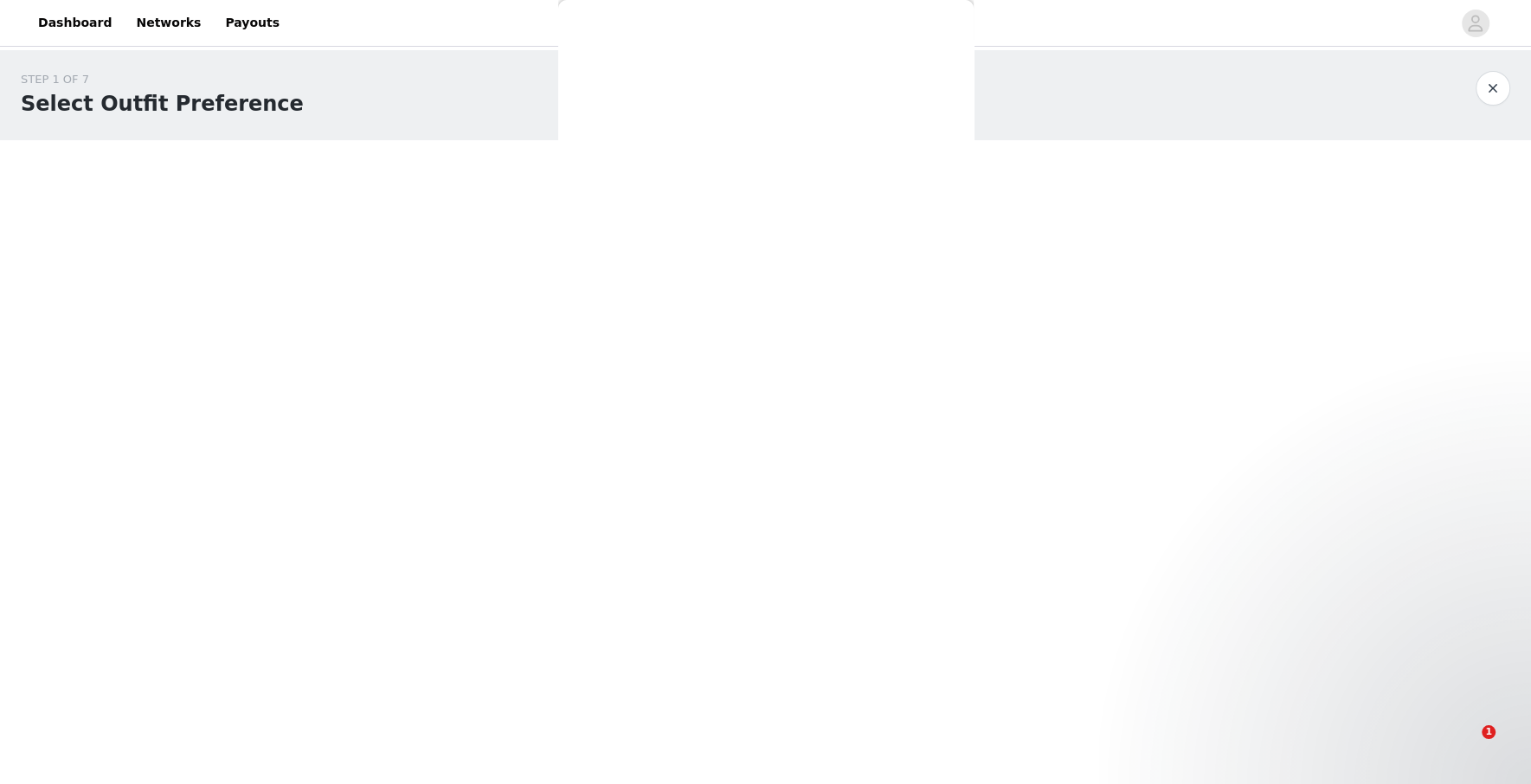
scroll to position [0, 0]
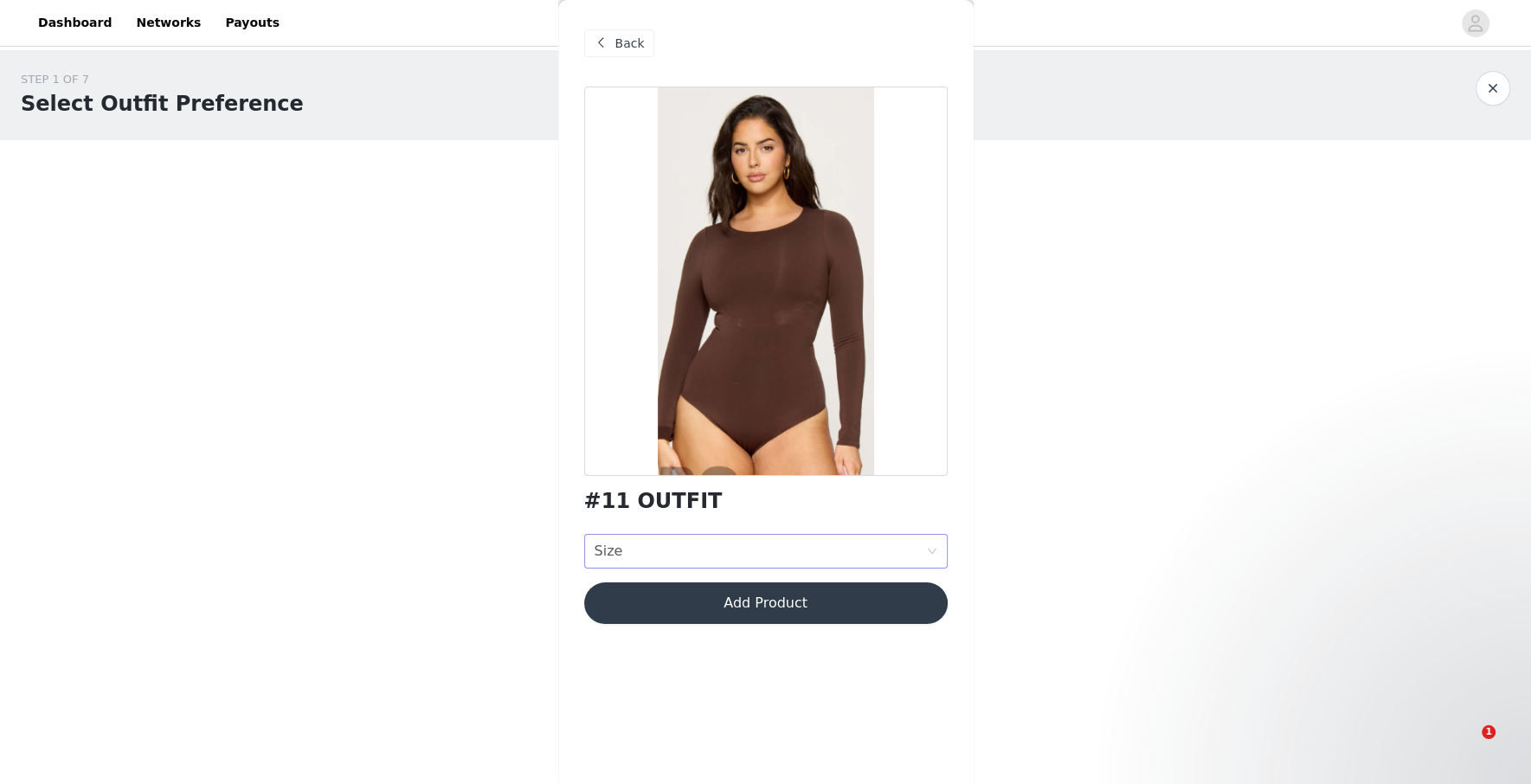
click at [679, 561] on div "Size Size" at bounding box center [761, 550] width 332 height 32
click at [542, 496] on div "STEP 1 OF 7 Select Outfit Preference **Choose your top 3 outfit preferences in …" at bounding box center [766, 417] width 1531 height 734
click at [727, 562] on div "Size Size" at bounding box center [761, 550] width 332 height 32
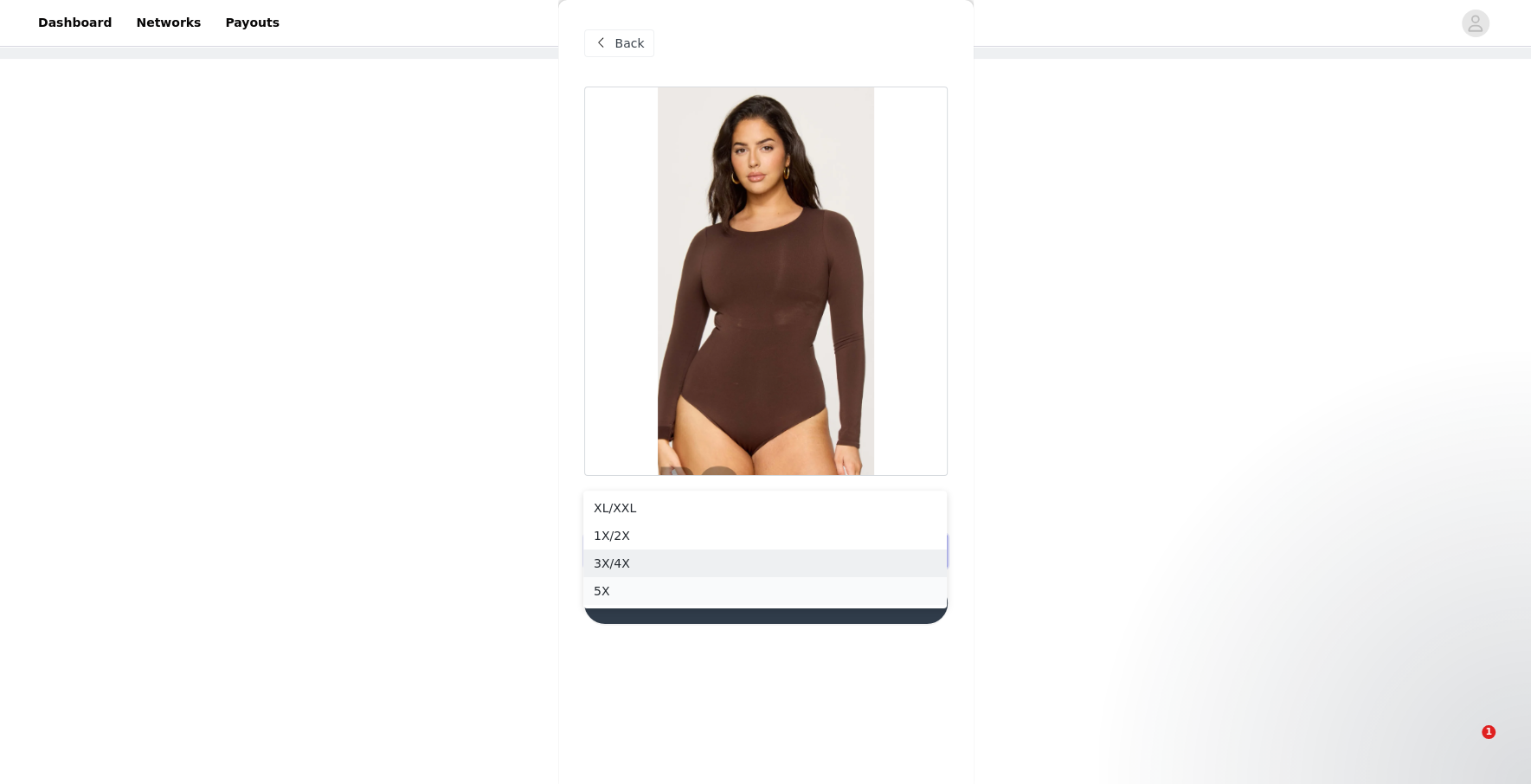
scroll to position [107, 0]
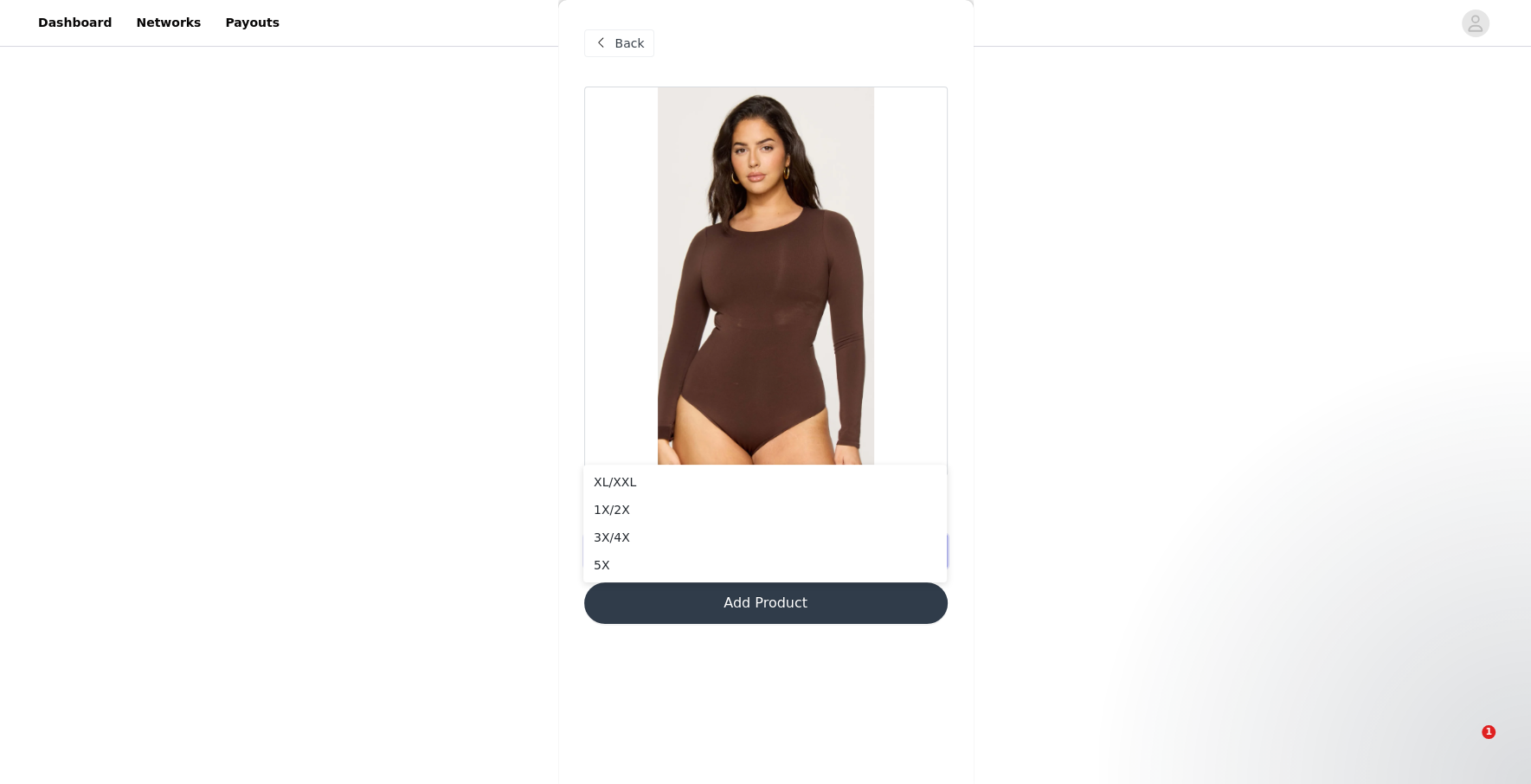
click at [632, 41] on span "Back" at bounding box center [630, 44] width 30 height 19
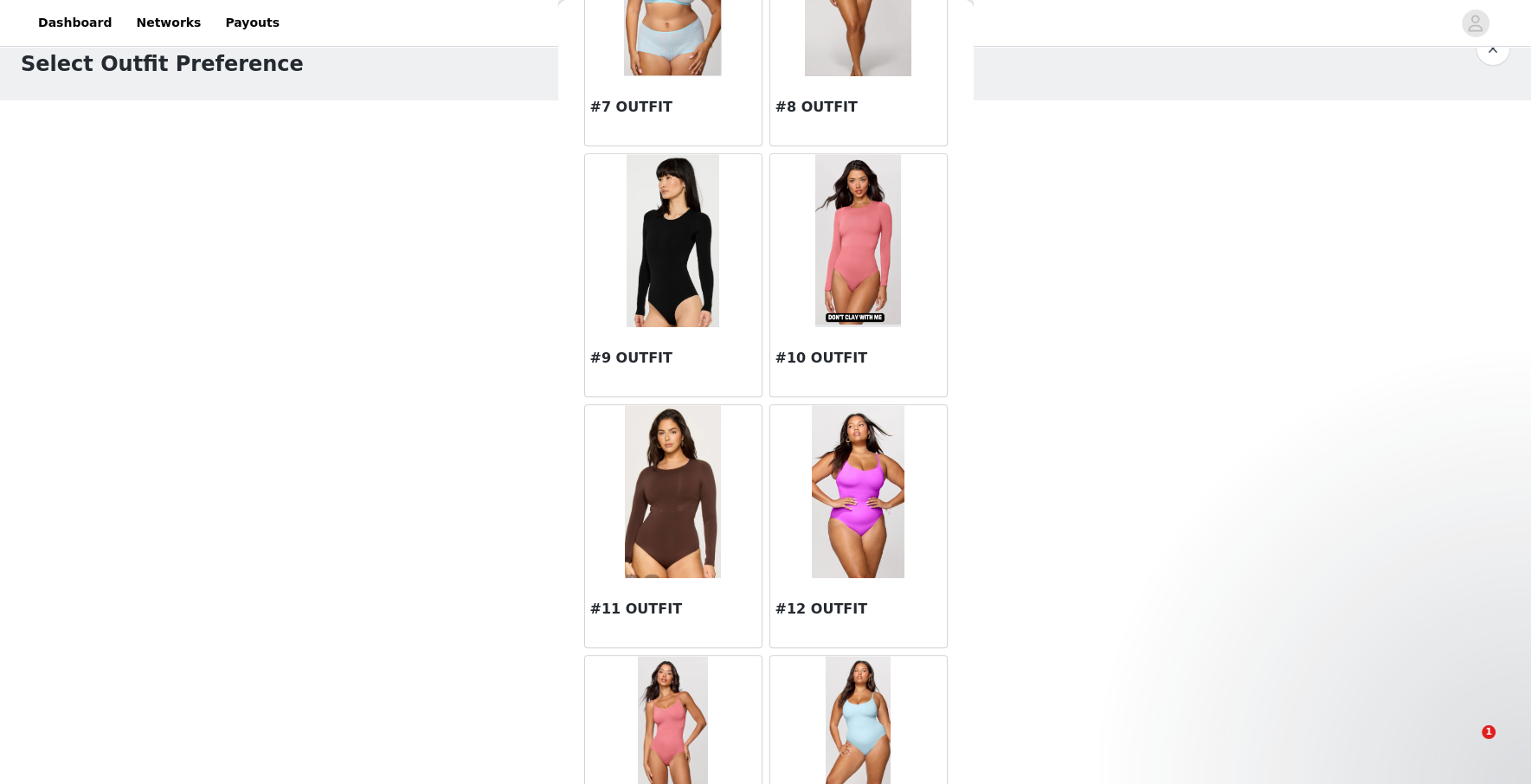
scroll to position [39, 0]
click at [691, 360] on h3 "#9 OUTFIT" at bounding box center [673, 358] width 166 height 20
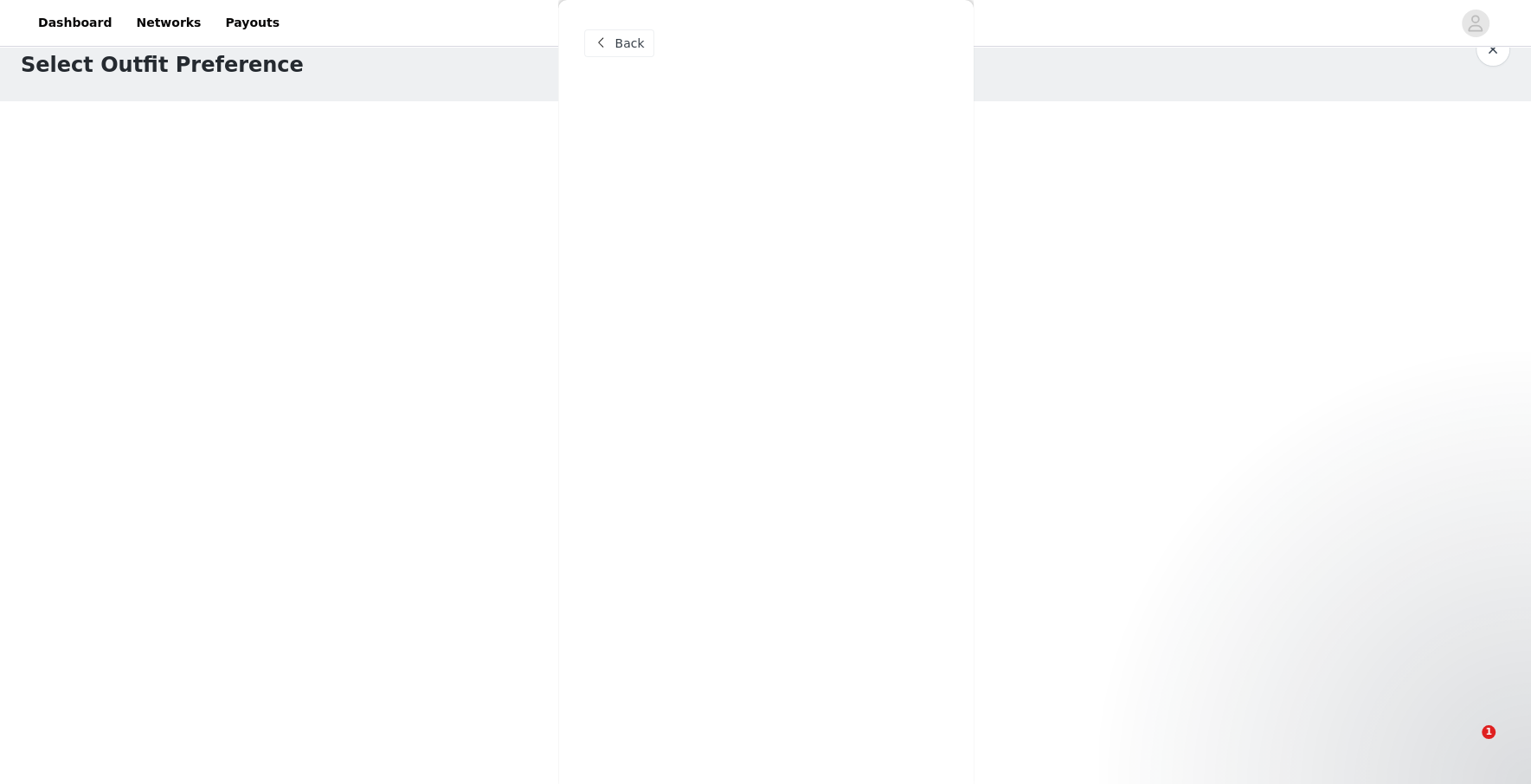
scroll to position [0, 0]
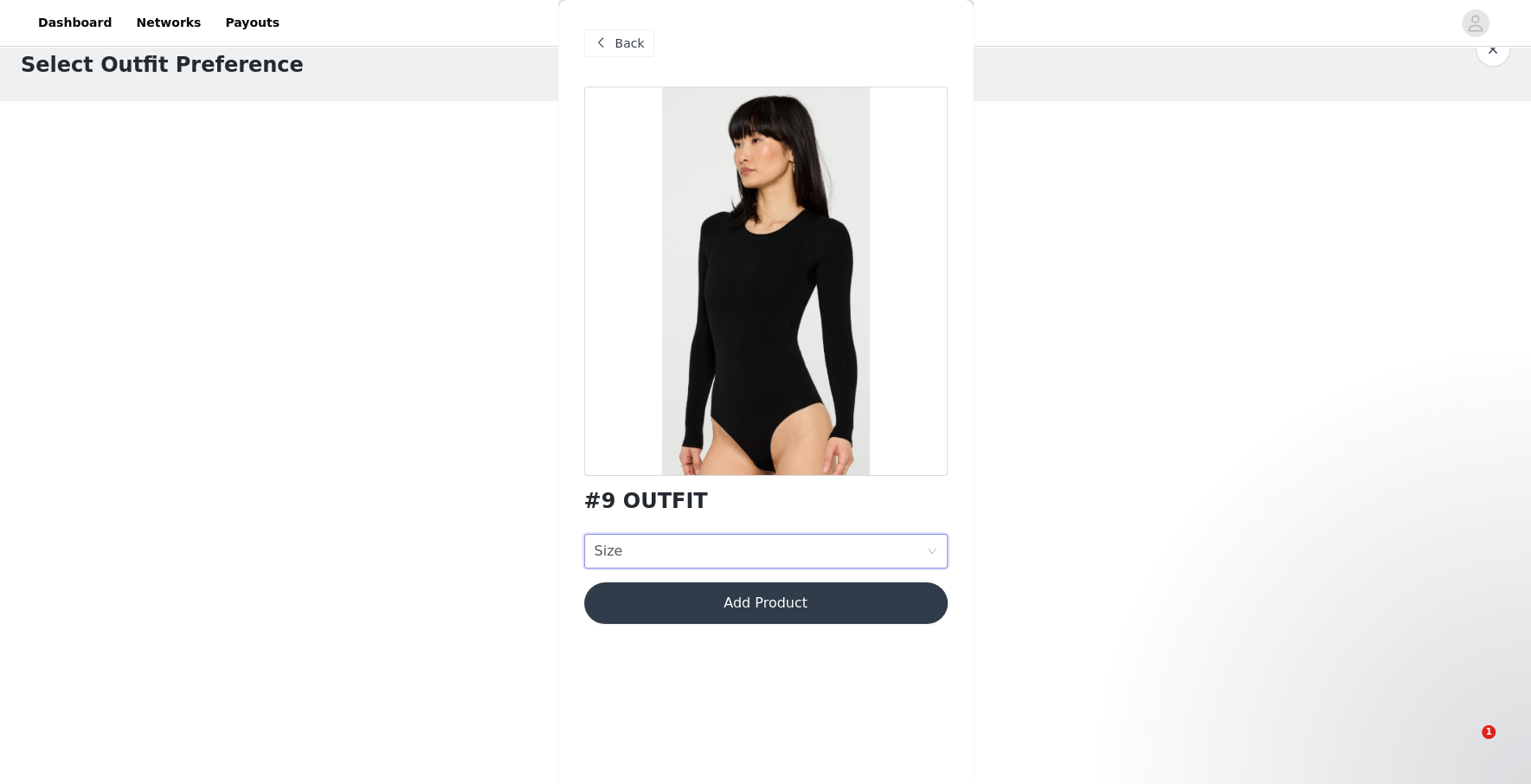
click at [753, 550] on div "Size Size" at bounding box center [761, 550] width 332 height 32
click at [505, 584] on div "STEP 1 OF 7 Select Outfit Preference **Choose your top 3 outfit preferences in …" at bounding box center [766, 378] width 1531 height 734
click at [632, 47] on span "Back" at bounding box center [630, 44] width 30 height 19
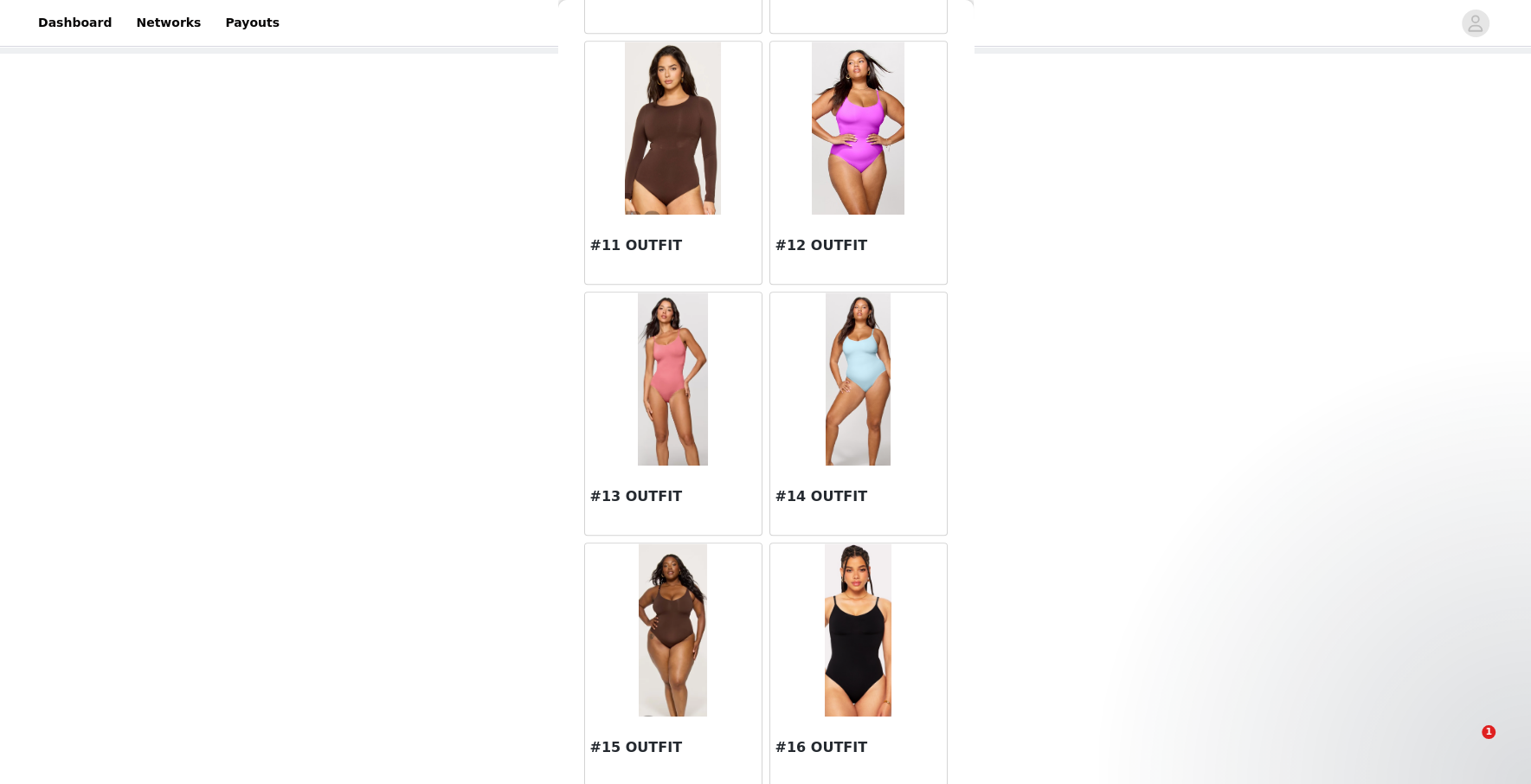
scroll to position [121, 0]
click at [863, 381] on img at bounding box center [858, 379] width 65 height 173
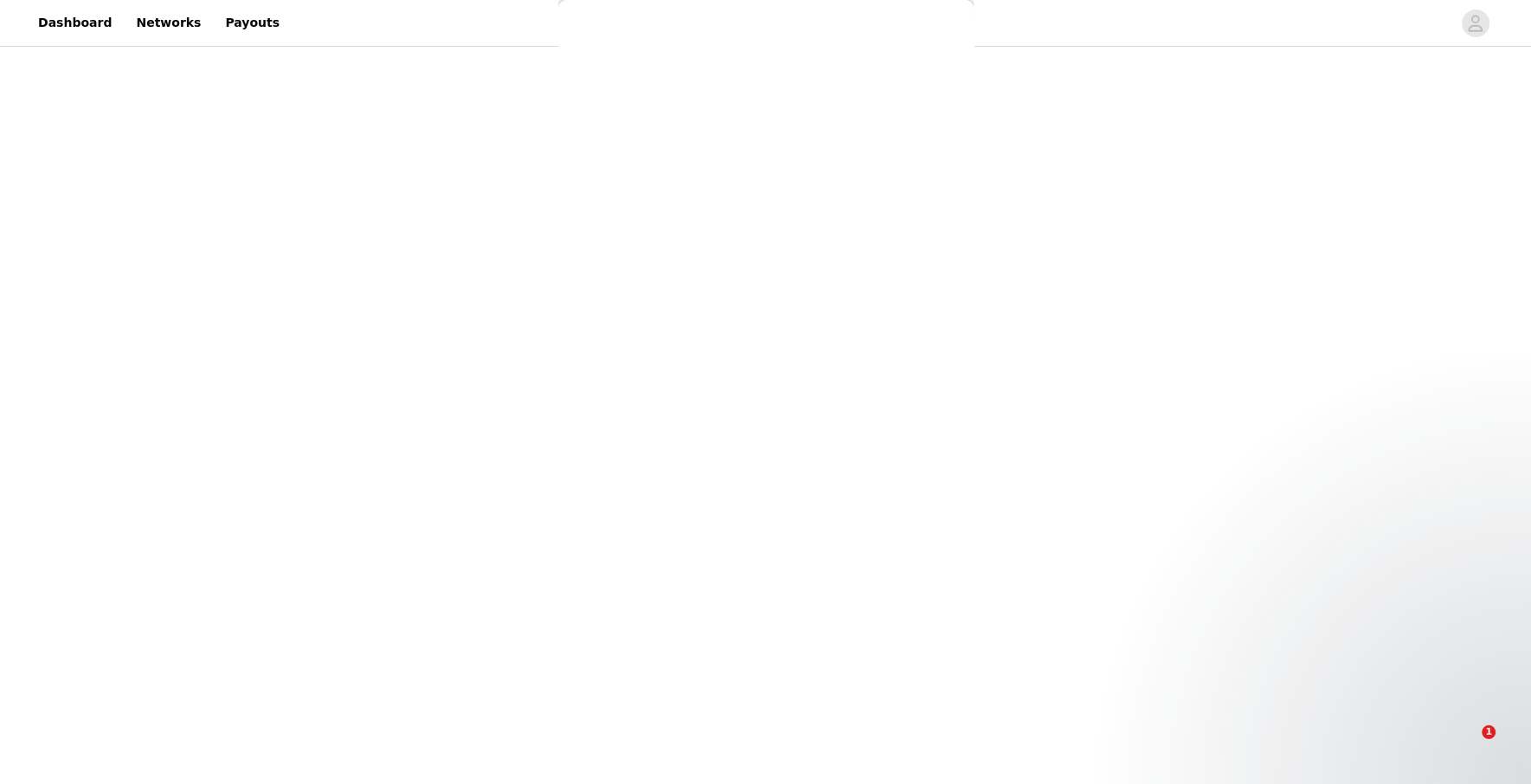
scroll to position [0, 0]
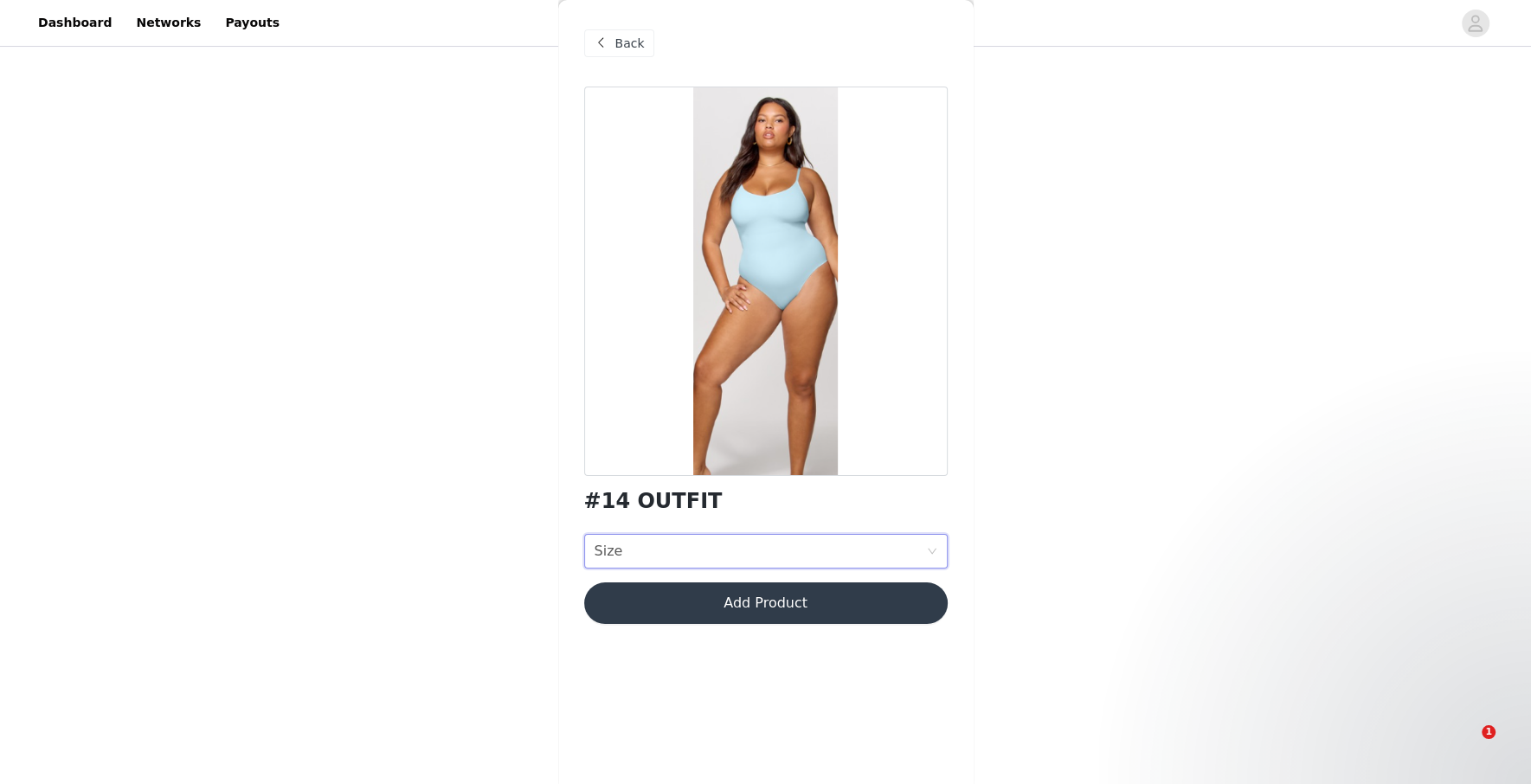
click at [702, 565] on div "Size Size" at bounding box center [761, 550] width 332 height 32
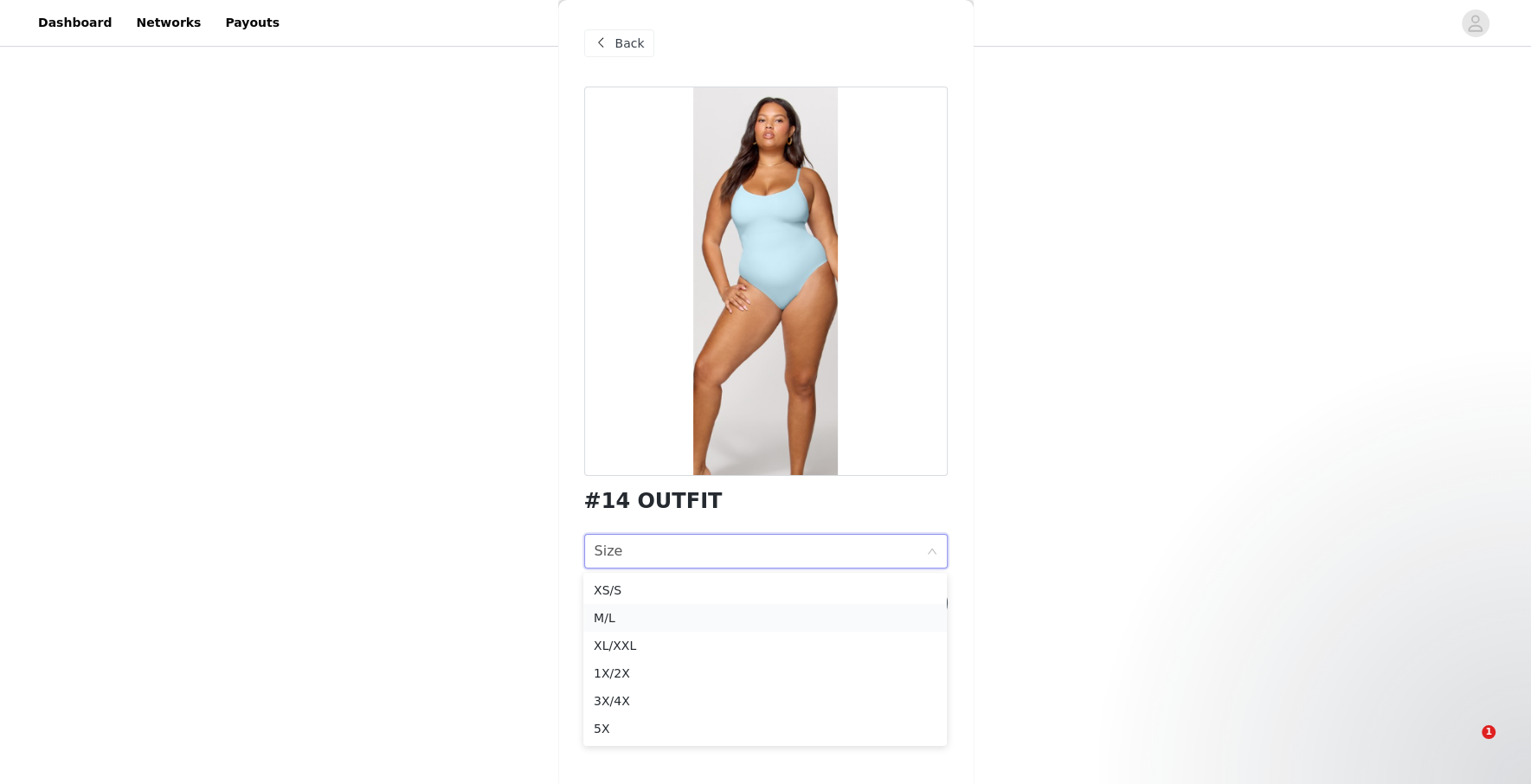
click at [672, 624] on div "M/L" at bounding box center [766, 618] width 343 height 19
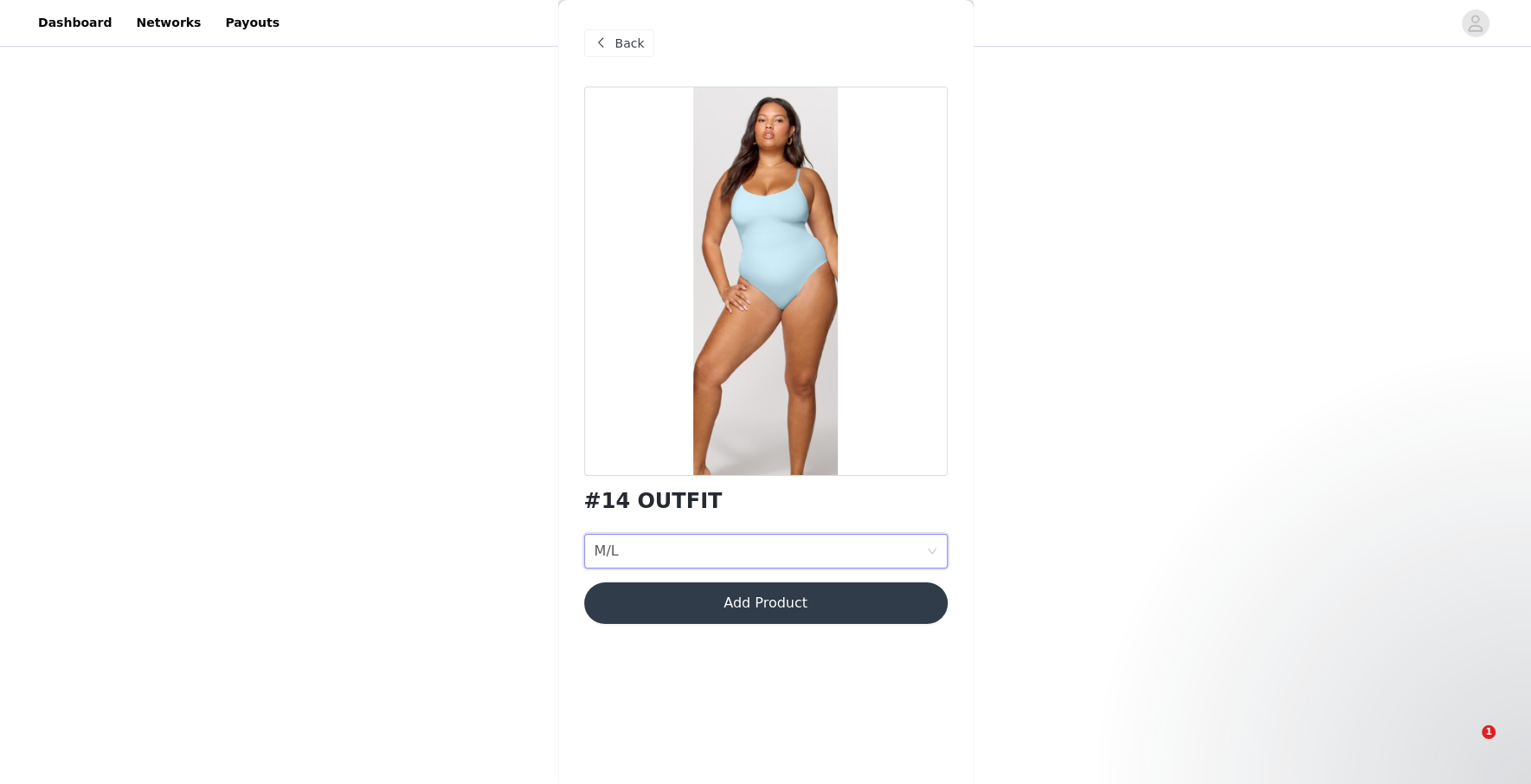
click at [725, 594] on button "Add Product" at bounding box center [766, 603] width 363 height 42
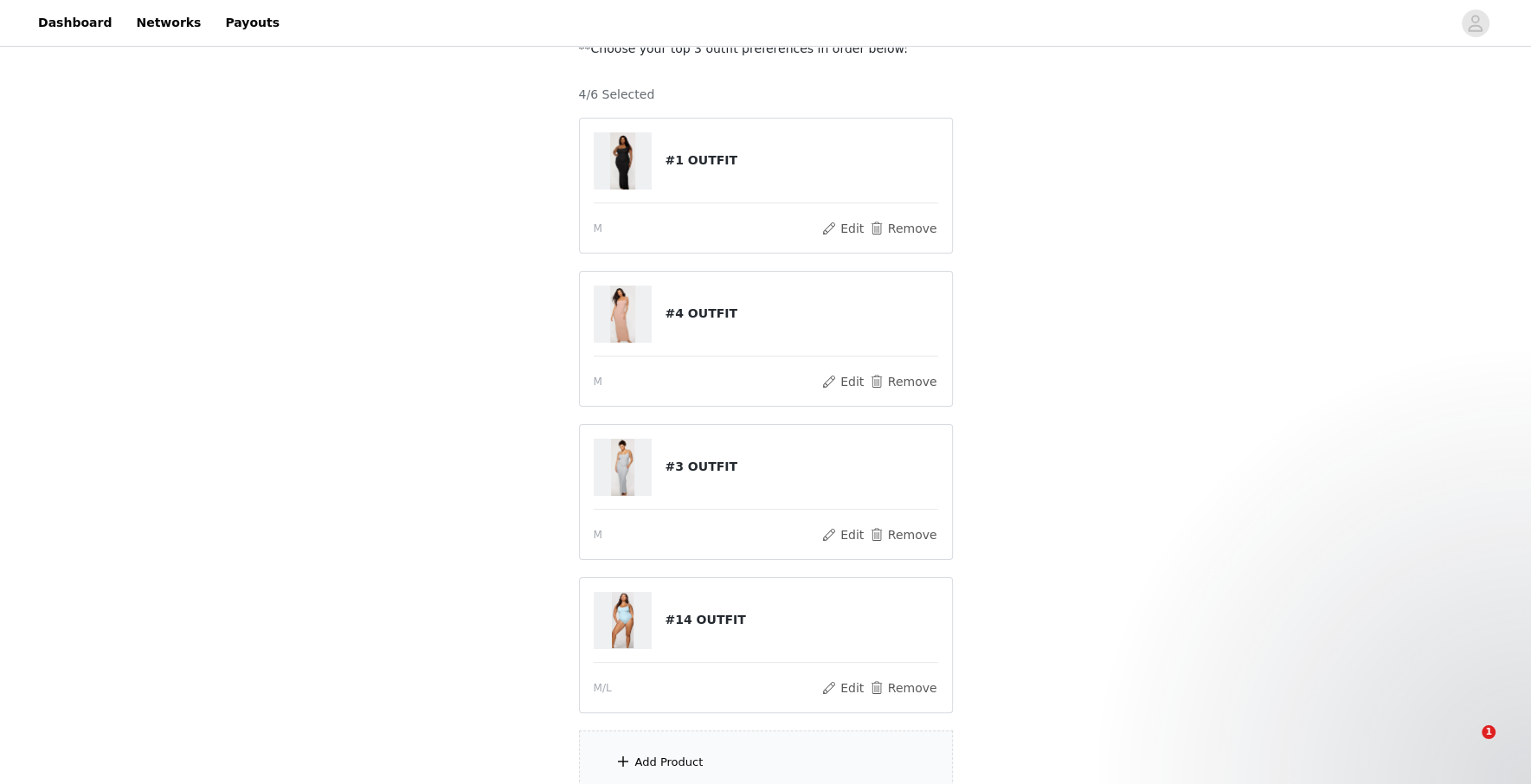
scroll to position [122, 0]
click at [702, 744] on div "Add Product" at bounding box center [766, 762] width 374 height 65
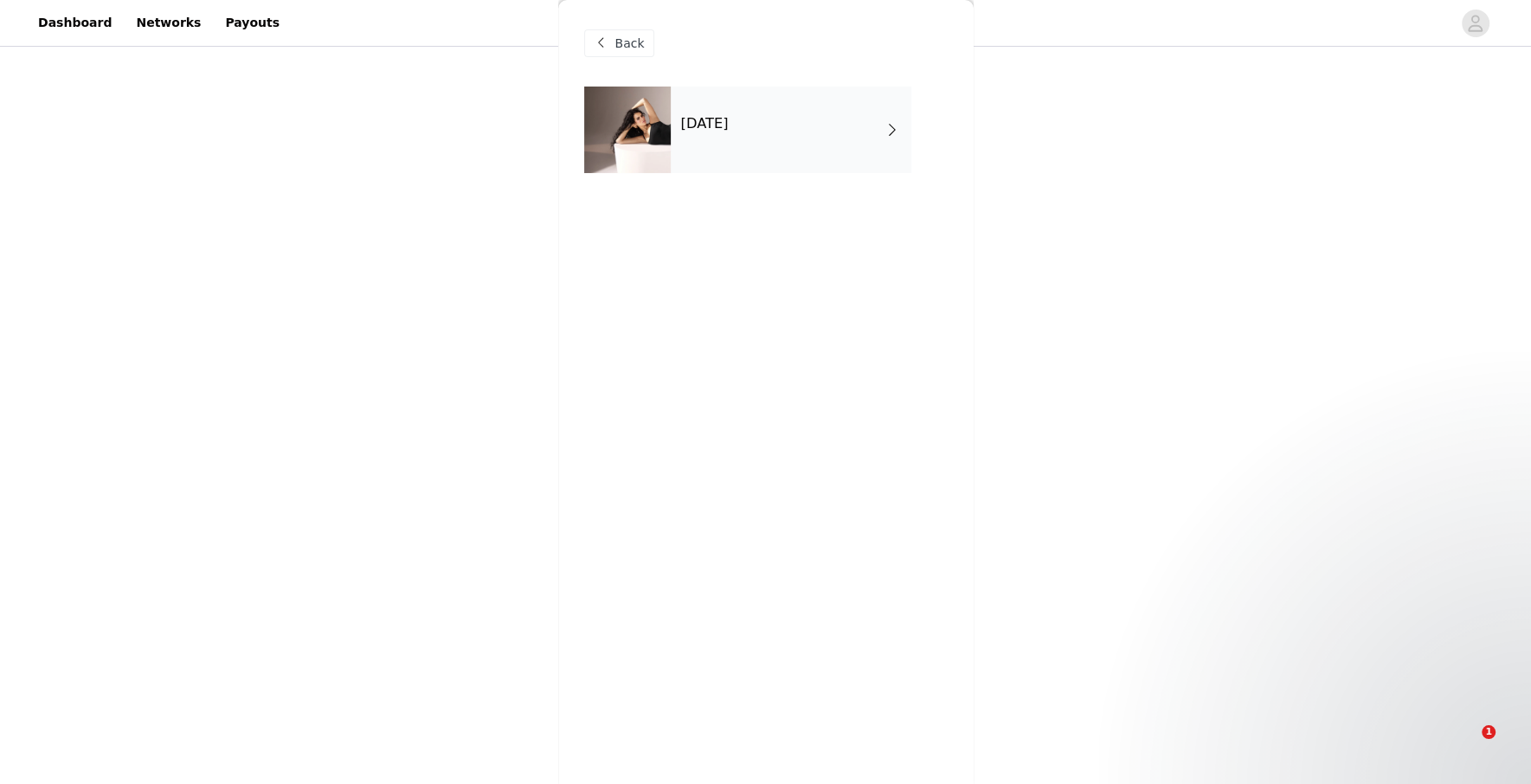
click at [737, 159] on div "[DATE]" at bounding box center [791, 129] width 241 height 86
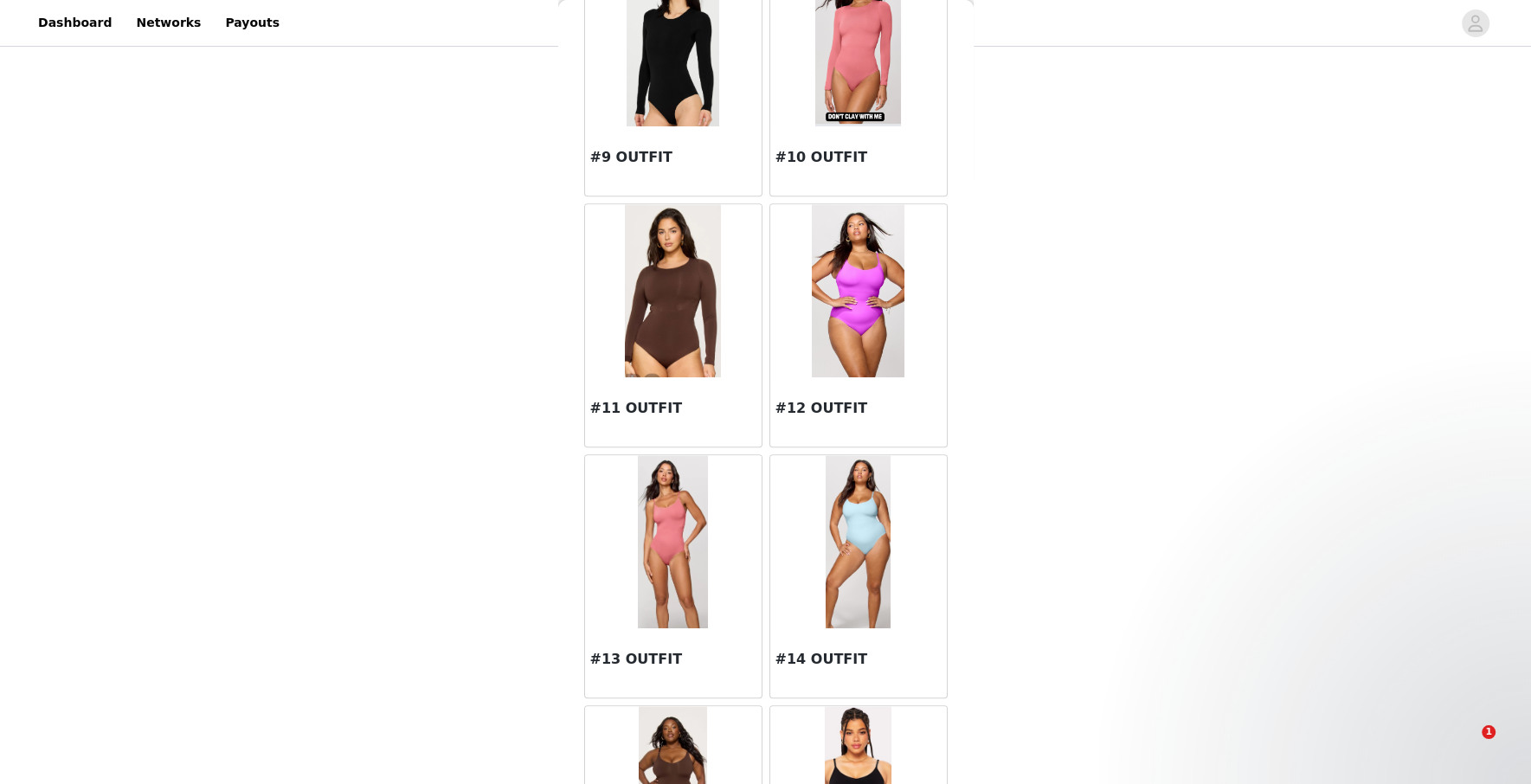
scroll to position [1065, 0]
